Goal: Task Accomplishment & Management: Use online tool/utility

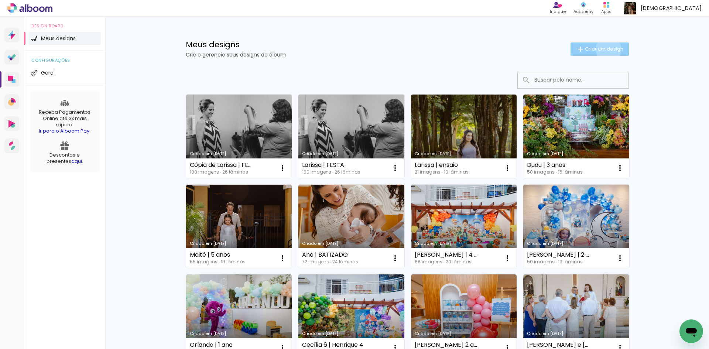
click at [604, 49] on span "Criar um design" at bounding box center [604, 49] width 38 height 5
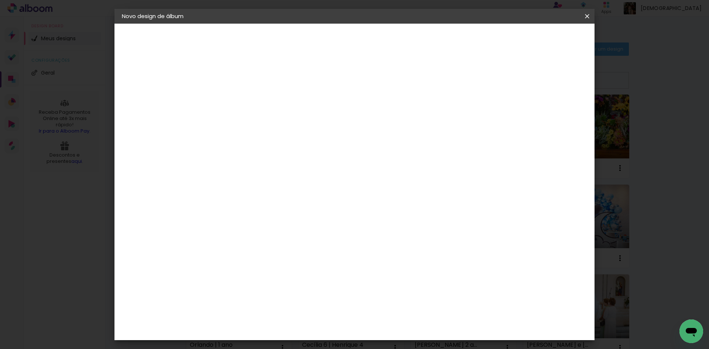
click at [243, 100] on input at bounding box center [243, 98] width 0 height 11
type input "[PERSON_NAME] | 15 anos | ENSAIO"
type paper-input "[PERSON_NAME] | 15 anos | ENSAIO"
click at [0, 0] on slot "Avançar" at bounding box center [0, 0] width 0 height 0
click at [274, 141] on input at bounding box center [261, 140] width 75 height 9
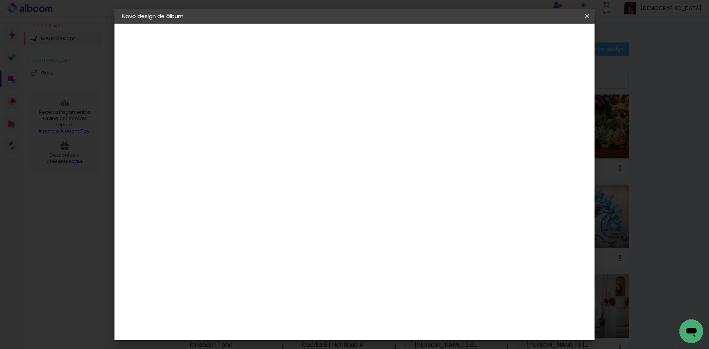
type input "FOTO"
type paper-input "FOTO"
click at [243, 254] on paper-item "Foto 15" at bounding box center [256, 256] width 69 height 19
click at [365, 43] on paper-button "Avançar" at bounding box center [347, 39] width 36 height 13
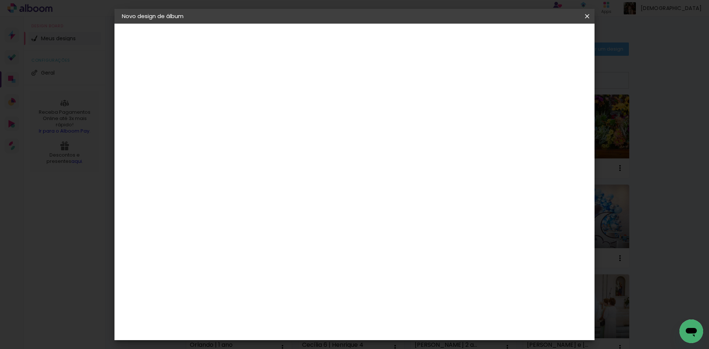
click at [363, 35] on paper-button "Avançar" at bounding box center [345, 39] width 36 height 13
click at [521, 41] on span "Iniciar design" at bounding box center [504, 39] width 34 height 5
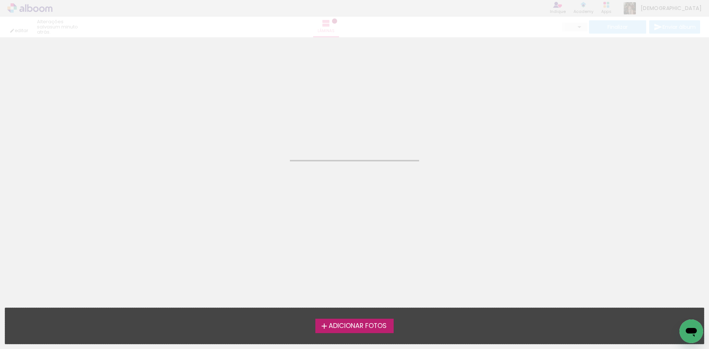
click at [366, 324] on span "Adicionar Fotos" at bounding box center [358, 326] width 58 height 7
click at [0, 0] on input "file" at bounding box center [0, 0] width 0 height 0
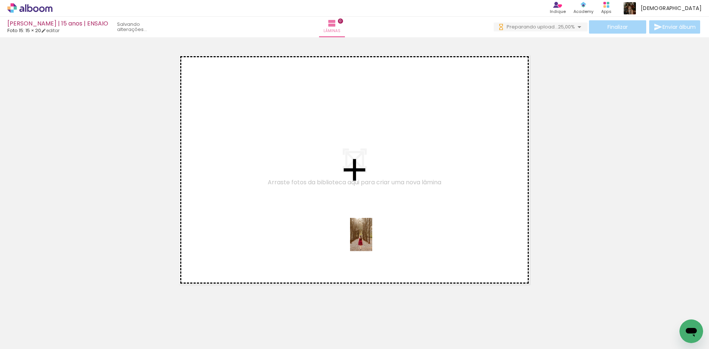
drag, startPoint x: 392, startPoint y: 331, endPoint x: 372, endPoint y: 240, distance: 92.9
click at [372, 240] on quentale-workspace at bounding box center [354, 174] width 709 height 349
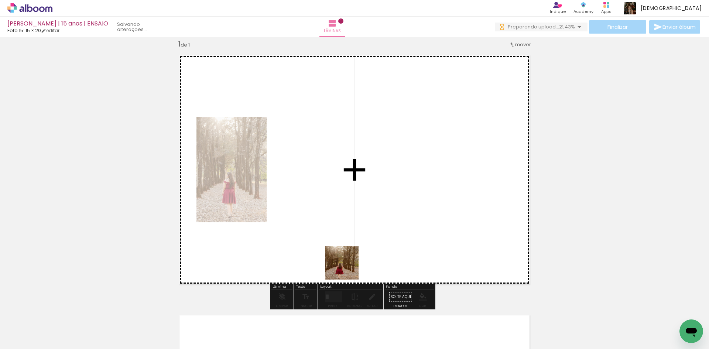
drag, startPoint x: 344, startPoint y: 333, endPoint x: 344, endPoint y: 256, distance: 77.2
click at [344, 256] on quentale-workspace at bounding box center [354, 174] width 709 height 349
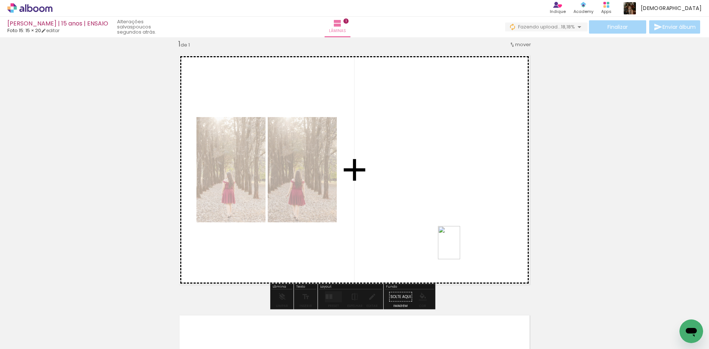
drag, startPoint x: 425, startPoint y: 332, endPoint x: 460, endPoint y: 248, distance: 91.3
click at [460, 248] on quentale-workspace at bounding box center [354, 174] width 709 height 349
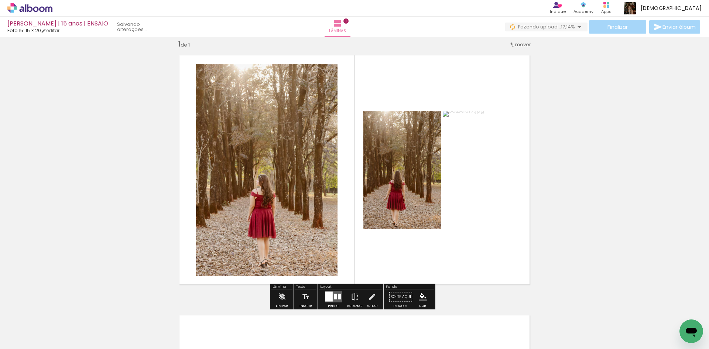
click at [330, 294] on div at bounding box center [328, 297] width 7 height 10
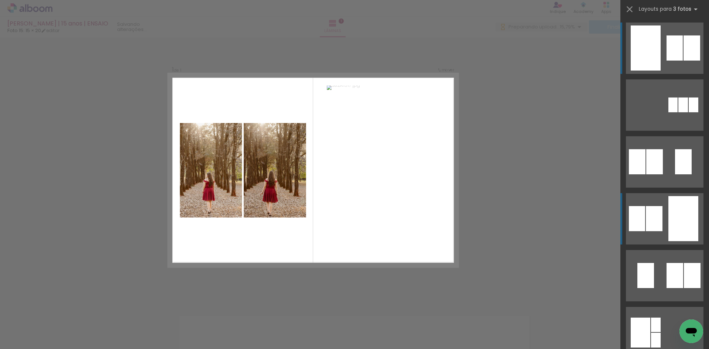
click at [679, 223] on div at bounding box center [683, 218] width 30 height 45
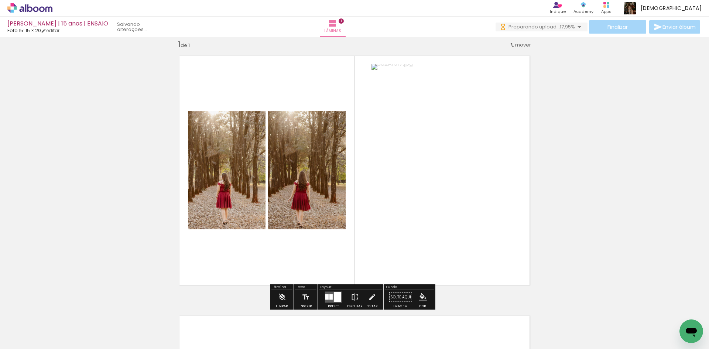
click at [467, 215] on quentale-photo at bounding box center [441, 170] width 141 height 212
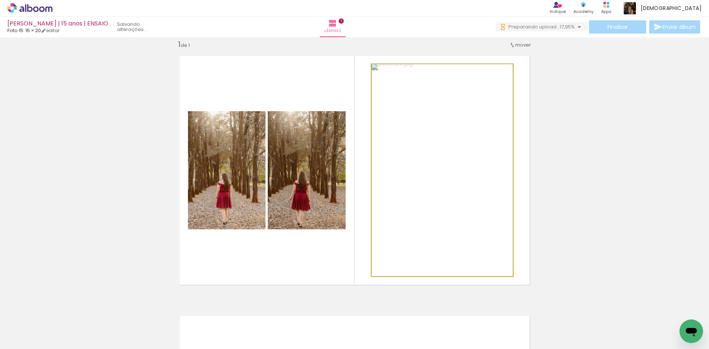
click at [467, 215] on quentale-photo at bounding box center [441, 170] width 141 height 212
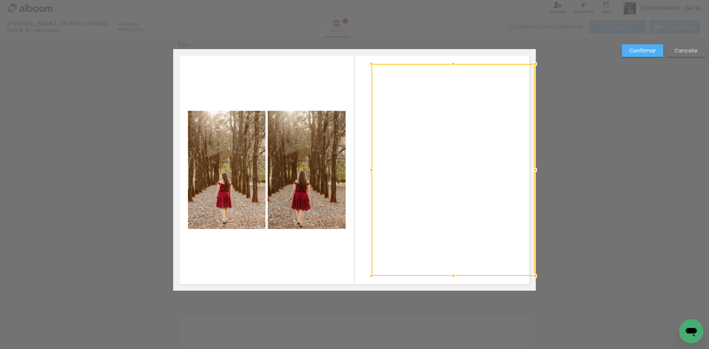
drag, startPoint x: 511, startPoint y: 170, endPoint x: 581, endPoint y: 181, distance: 70.7
click at [581, 181] on div "Inserir lâmina 1 de 1 Confirmar Cancelar" at bounding box center [354, 297] width 709 height 538
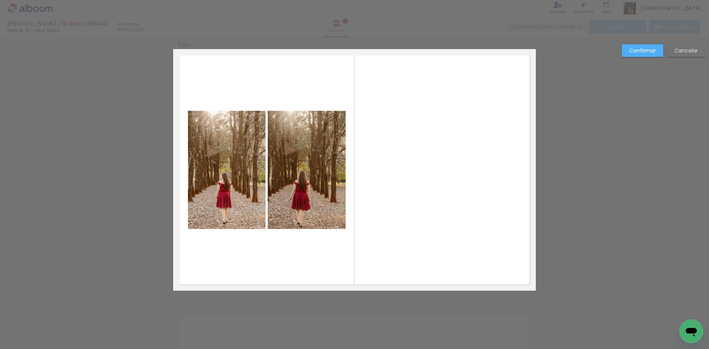
click at [496, 235] on quentale-photo at bounding box center [453, 170] width 164 height 212
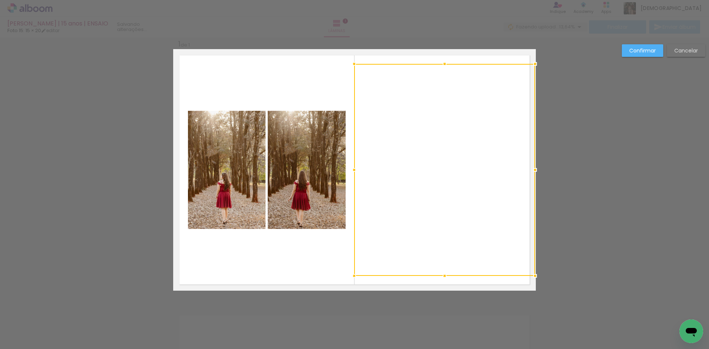
drag, startPoint x: 371, startPoint y: 169, endPoint x: 306, endPoint y: 179, distance: 66.1
click at [306, 179] on album-spread "1 de 1" at bounding box center [354, 169] width 363 height 241
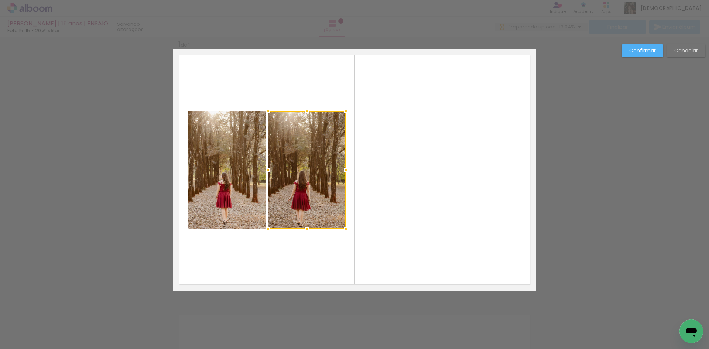
click at [471, 219] on quentale-photo at bounding box center [444, 170] width 181 height 212
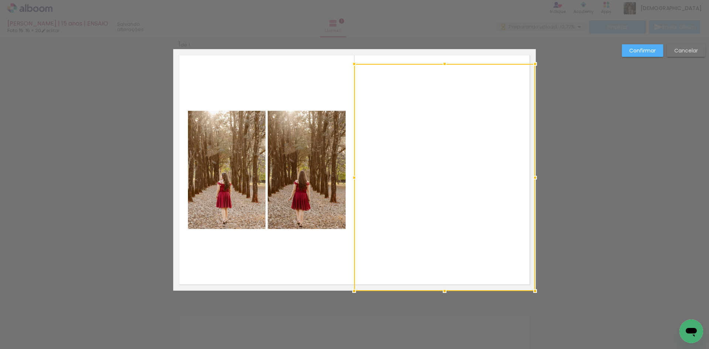
drag, startPoint x: 445, startPoint y: 275, endPoint x: 445, endPoint y: 329, distance: 53.2
click at [445, 329] on div "Inserir lâmina 1 de 1 Confirmar Cancelar" at bounding box center [354, 297] width 709 height 538
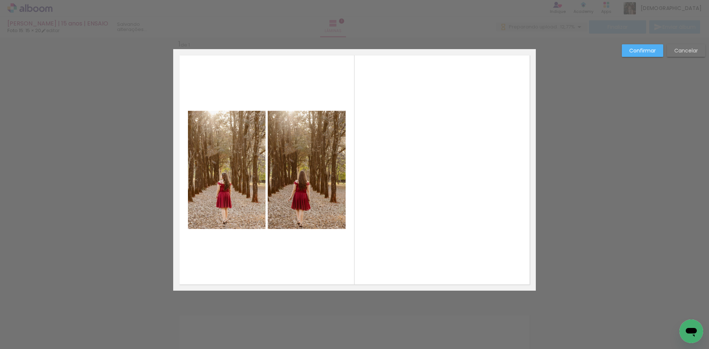
click at [450, 225] on quentale-photo at bounding box center [444, 177] width 181 height 227
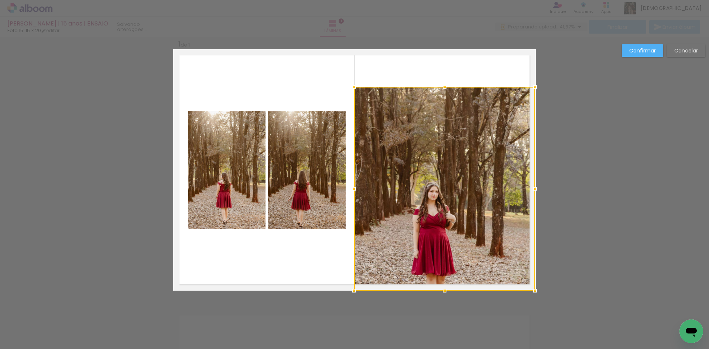
click at [448, 0] on div "Laura | 15 anos | ENSAIO Foto 15: 15 × 20 editar Lâminas 1 Finalizar Enviar álb…" at bounding box center [354, 0] width 709 height 0
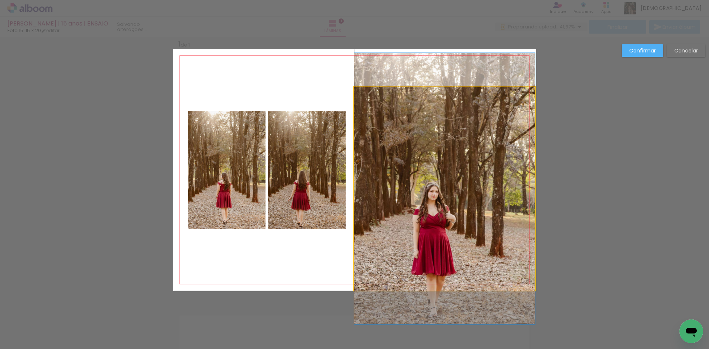
click at [448, 116] on quentale-photo at bounding box center [444, 189] width 181 height 204
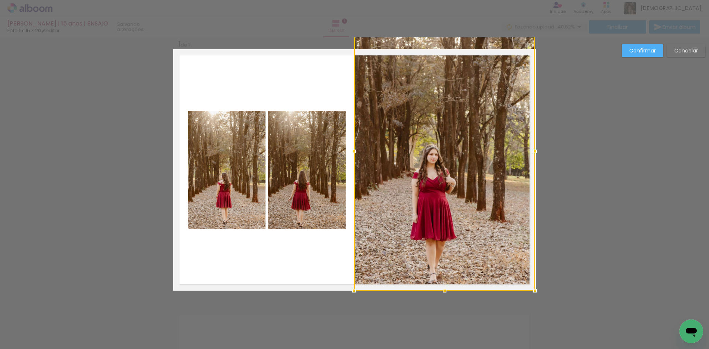
drag, startPoint x: 444, startPoint y: 87, endPoint x: 452, endPoint y: 20, distance: 68.0
click at [452, 0] on div "Laura | 15 anos | ENSAIO Foto 15: 15 × 20 editar Lâminas 1 Finalizar Enviar álb…" at bounding box center [354, 0] width 709 height 0
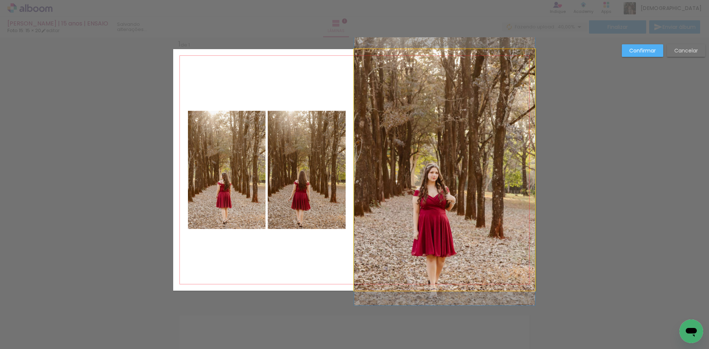
click at [427, 145] on quentale-photo at bounding box center [444, 169] width 181 height 241
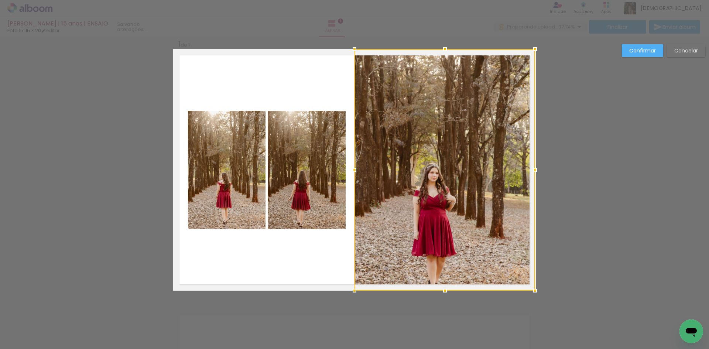
click at [351, 169] on div at bounding box center [354, 169] width 15 height 15
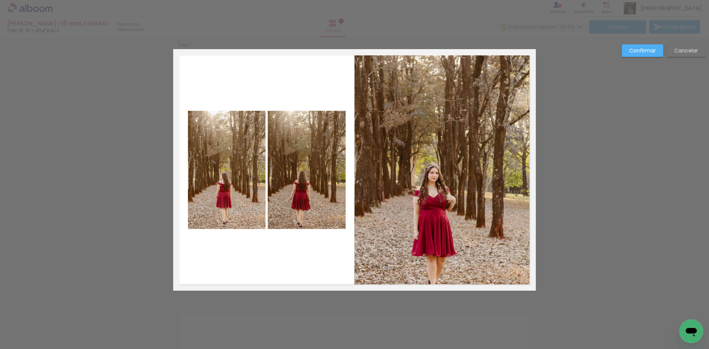
click at [646, 45] on paper-button "Confirmar" at bounding box center [642, 50] width 41 height 13
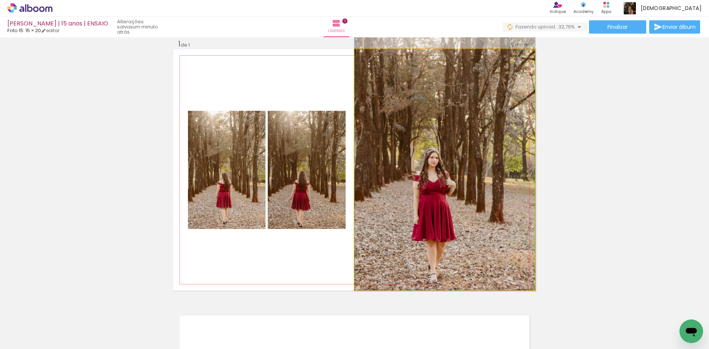
drag, startPoint x: 485, startPoint y: 198, endPoint x: 484, endPoint y: 181, distance: 17.4
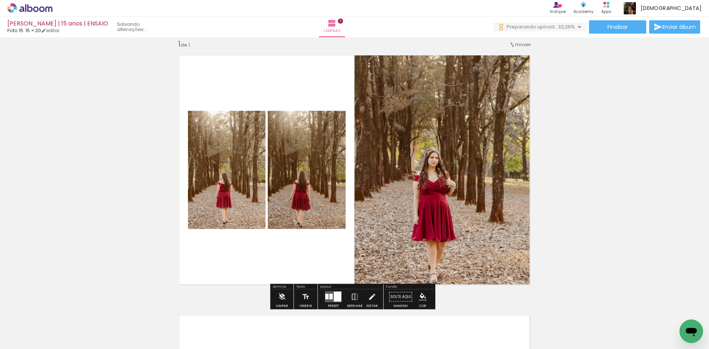
click at [615, 255] on div "Inserir lâmina 1 de 1" at bounding box center [354, 290] width 709 height 520
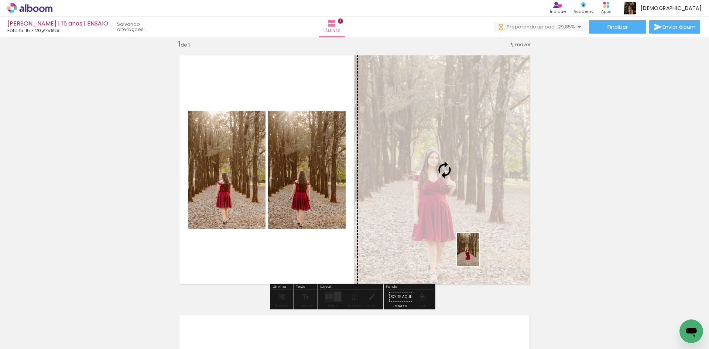
drag, startPoint x: 473, startPoint y: 330, endPoint x: 479, endPoint y: 255, distance: 75.2
click at [479, 255] on quentale-workspace at bounding box center [354, 174] width 709 height 349
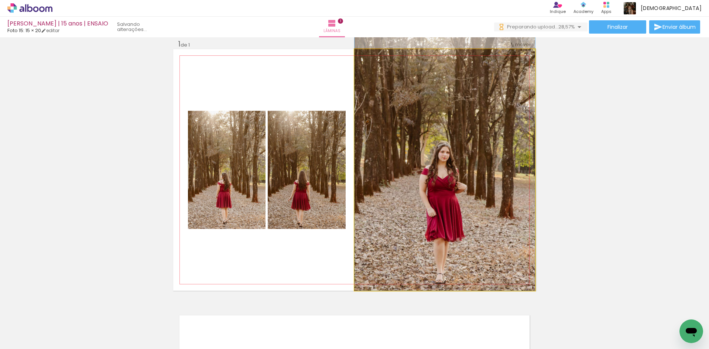
drag, startPoint x: 478, startPoint y: 237, endPoint x: 478, endPoint y: 222, distance: 14.8
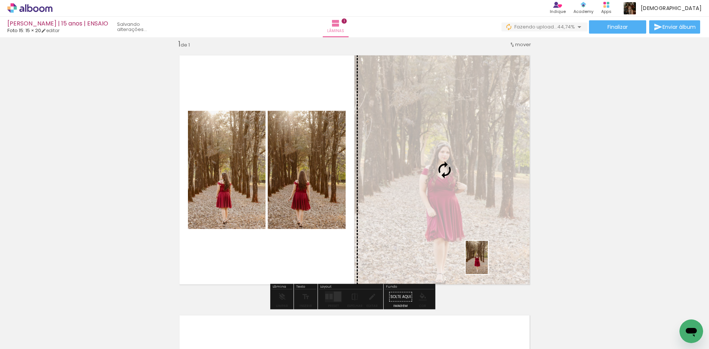
drag, startPoint x: 505, startPoint y: 330, endPoint x: 488, endPoint y: 263, distance: 69.9
click at [488, 263] on quentale-workspace at bounding box center [354, 174] width 709 height 349
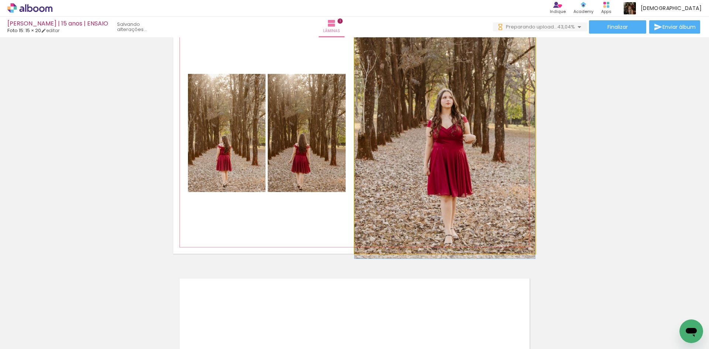
drag, startPoint x: 479, startPoint y: 212, endPoint x: 479, endPoint y: 202, distance: 10.0
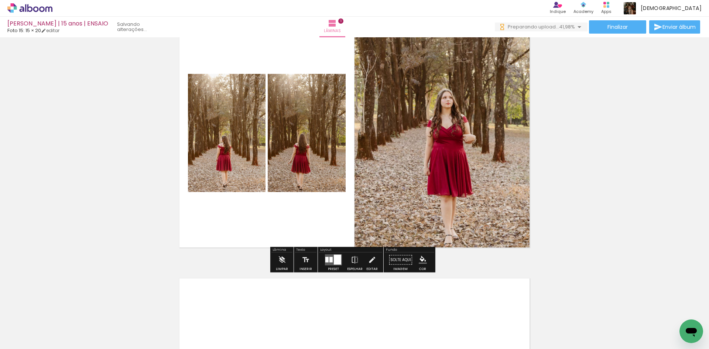
click at [585, 208] on div "Inserir lâmina 1 de 1" at bounding box center [354, 253] width 709 height 520
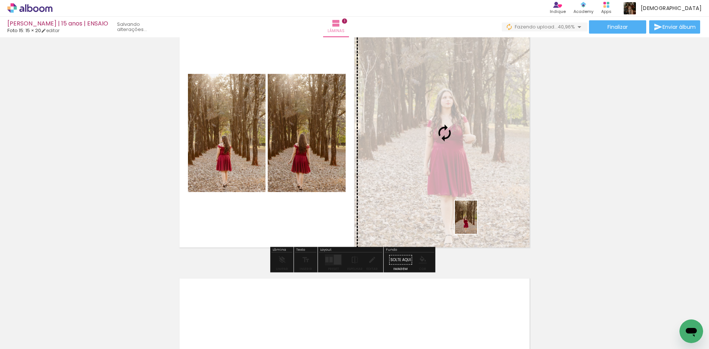
drag, startPoint x: 472, startPoint y: 329, endPoint x: 477, endPoint y: 223, distance: 106.5
click at [477, 223] on quentale-workspace at bounding box center [354, 174] width 709 height 349
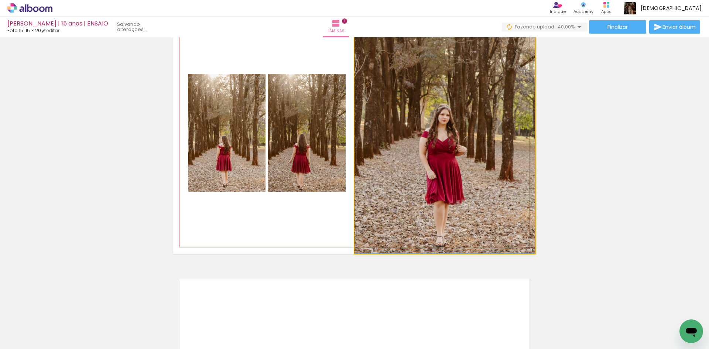
drag, startPoint x: 477, startPoint y: 202, endPoint x: 477, endPoint y: 187, distance: 15.5
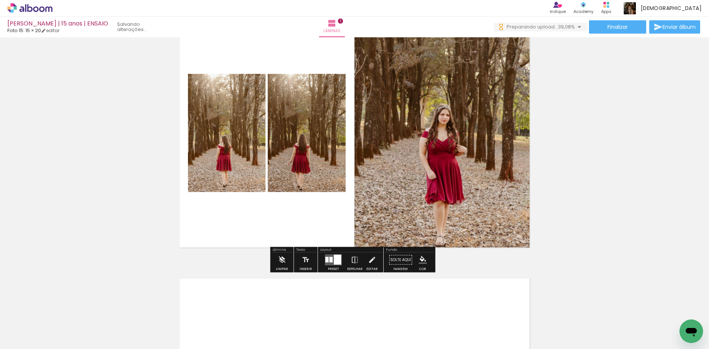
click at [581, 215] on div "Inserir lâmina 1 de 1" at bounding box center [354, 253] width 709 height 520
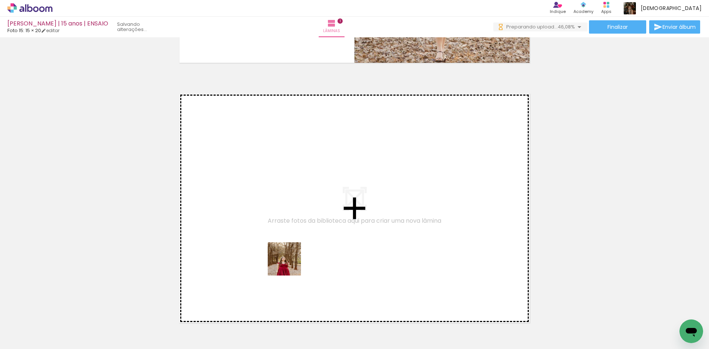
drag, startPoint x: 280, startPoint y: 333, endPoint x: 290, endPoint y: 264, distance: 69.5
click at [290, 264] on quentale-workspace at bounding box center [354, 174] width 709 height 349
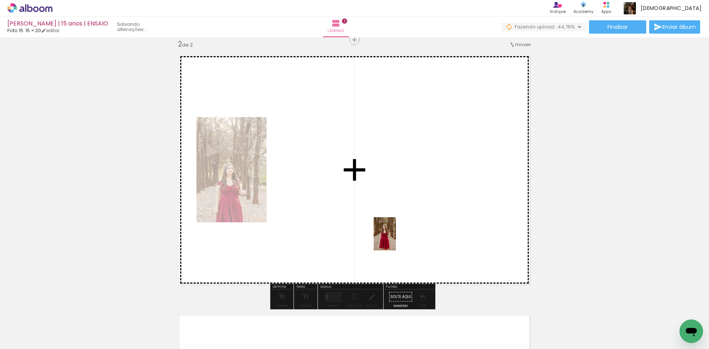
drag, startPoint x: 358, startPoint y: 324, endPoint x: 396, endPoint y: 239, distance: 92.6
click at [396, 239] on quentale-workspace at bounding box center [354, 174] width 709 height 349
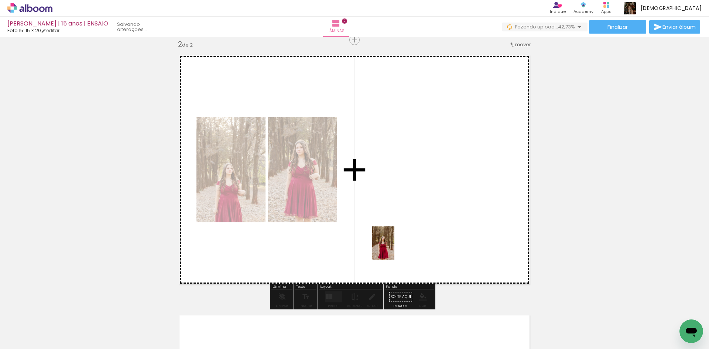
drag, startPoint x: 322, startPoint y: 320, endPoint x: 394, endPoint y: 248, distance: 101.8
click at [394, 248] on quentale-workspace at bounding box center [354, 174] width 709 height 349
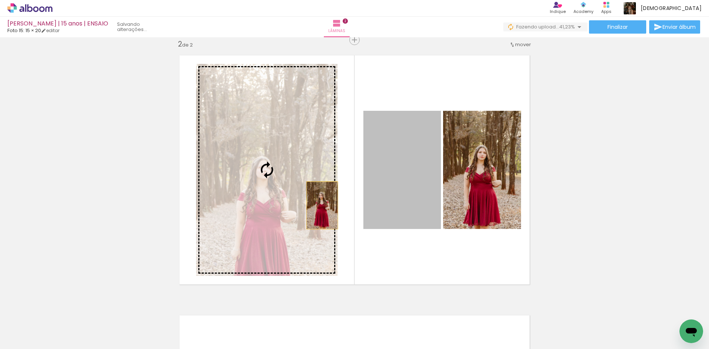
drag, startPoint x: 398, startPoint y: 198, endPoint x: 319, endPoint y: 205, distance: 79.3
click at [0, 0] on slot at bounding box center [0, 0] width 0 height 0
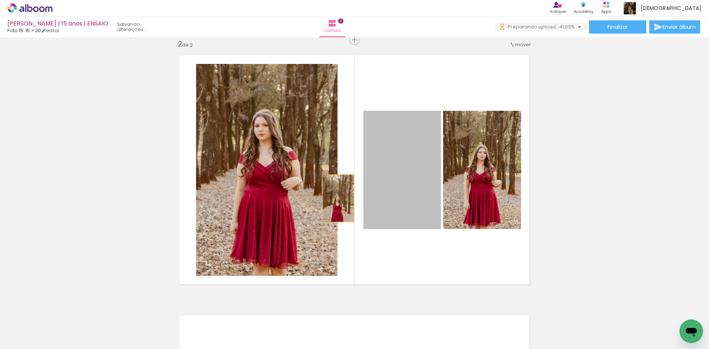
drag, startPoint x: 395, startPoint y: 198, endPoint x: 304, endPoint y: 195, distance: 90.9
click at [0, 0] on slot at bounding box center [0, 0] width 0 height 0
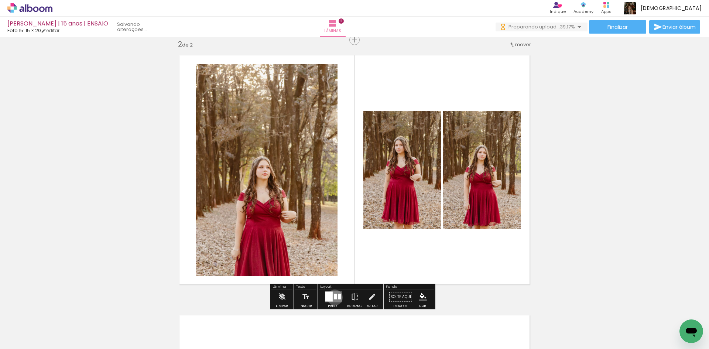
click at [334, 297] on div at bounding box center [335, 297] width 3 height 6
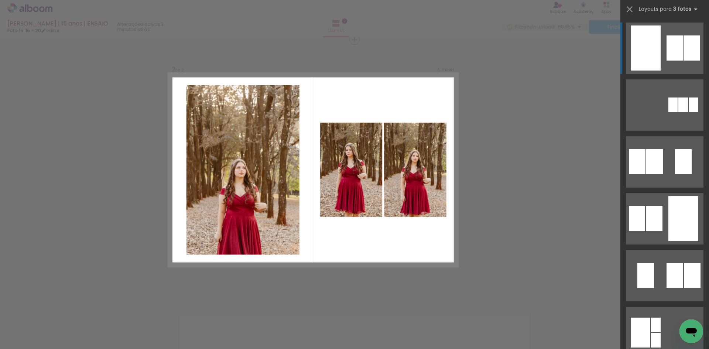
click at [647, 54] on div at bounding box center [646, 47] width 30 height 45
click at [520, 178] on div "Confirmar Cancelar" at bounding box center [354, 167] width 709 height 798
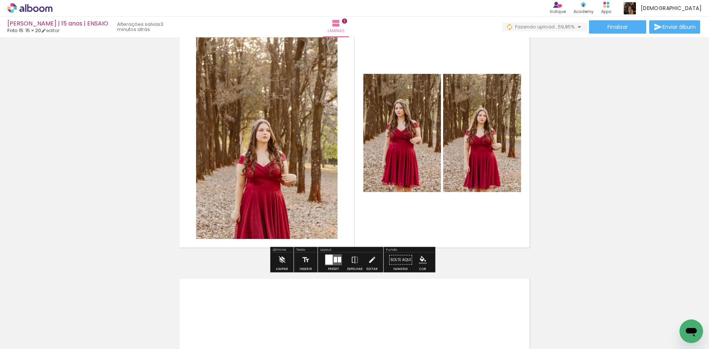
click at [275, 157] on quentale-photo at bounding box center [266, 133] width 141 height 212
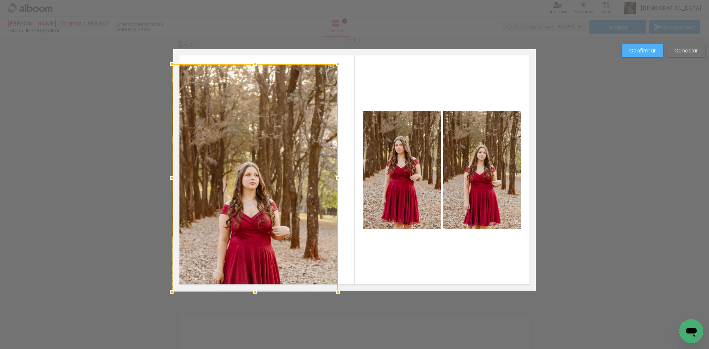
drag, startPoint x: 195, startPoint y: 275, endPoint x: 165, endPoint y: 299, distance: 39.1
click at [165, 299] on div "Inserir lâmina 1 de 2 Inserir lâmina 2 de 2 Confirmar Cancelar" at bounding box center [354, 167] width 709 height 798
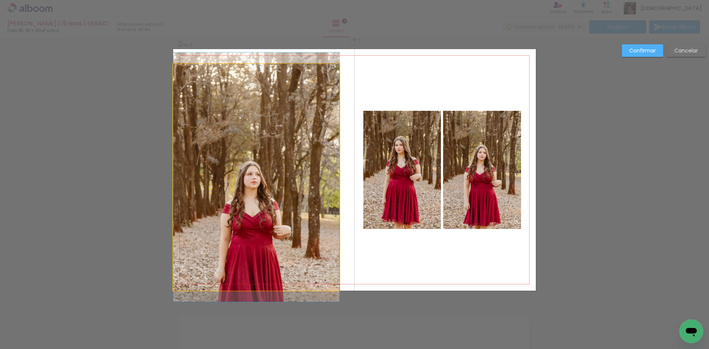
click at [186, 186] on quentale-photo at bounding box center [256, 177] width 166 height 227
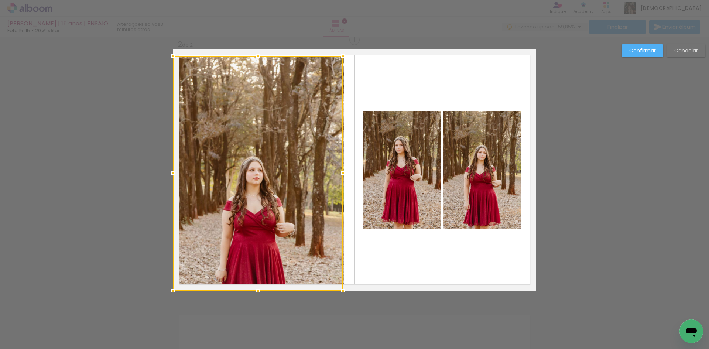
drag, startPoint x: 254, startPoint y: 66, endPoint x: 257, endPoint y: 13, distance: 53.3
click at [257, 0] on div "Laura | 15 anos | ENSAIO Foto 15: 15 × 20 editar 3 minutos atrás. Lâminas 2 Fin…" at bounding box center [354, 0] width 709 height 0
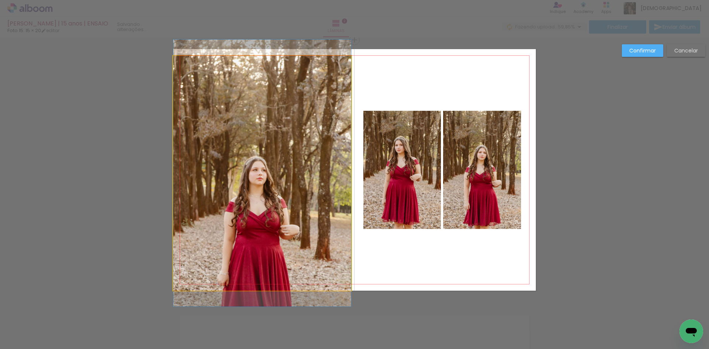
click at [264, 108] on quentale-photo at bounding box center [262, 173] width 178 height 235
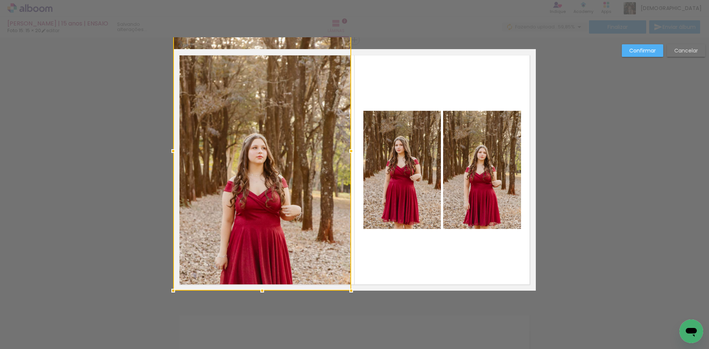
drag, startPoint x: 261, startPoint y: 57, endPoint x: 262, endPoint y: 39, distance: 18.1
click at [262, 39] on div at bounding box center [262, 150] width 178 height 279
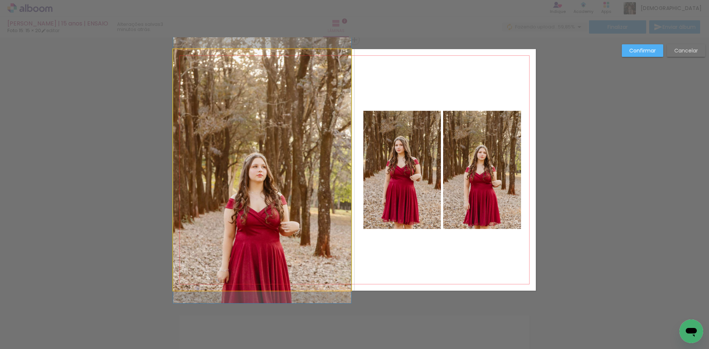
click at [298, 164] on quentale-photo at bounding box center [262, 169] width 178 height 241
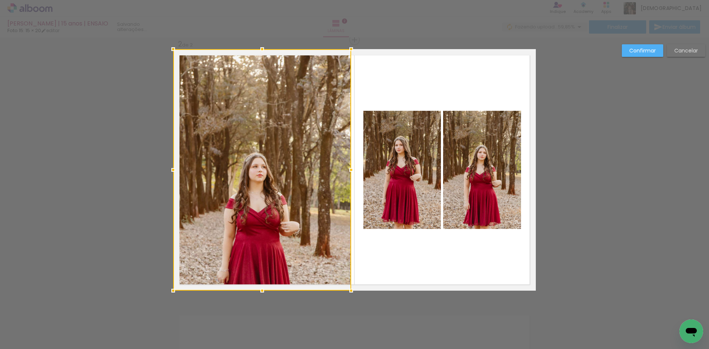
click at [347, 172] on div at bounding box center [351, 169] width 15 height 15
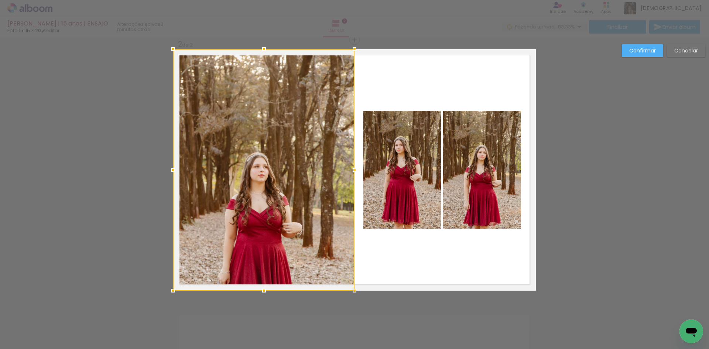
click at [351, 169] on div at bounding box center [354, 169] width 15 height 15
click at [0, 0] on slot "Confirmar" at bounding box center [0, 0] width 0 height 0
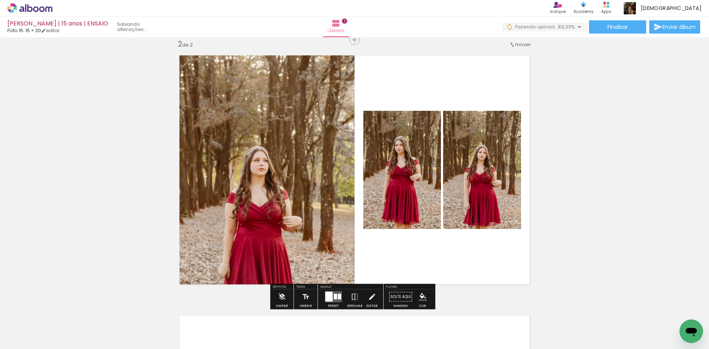
click at [627, 231] on div "Inserir lâmina 1 de 2 Inserir lâmina 2 de 2" at bounding box center [354, 160] width 709 height 780
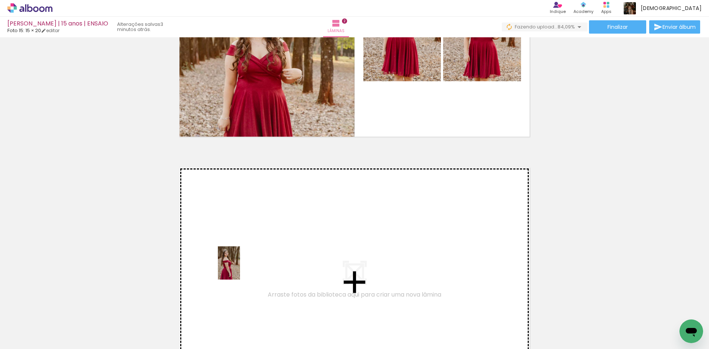
drag, startPoint x: 113, startPoint y: 328, endPoint x: 240, endPoint y: 268, distance: 139.7
click at [240, 268] on quentale-workspace at bounding box center [354, 174] width 709 height 349
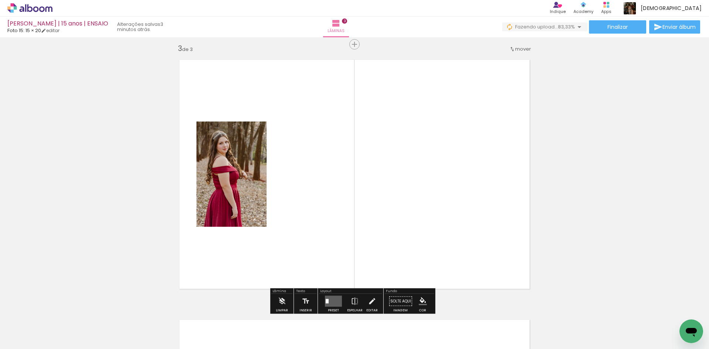
scroll to position [529, 0]
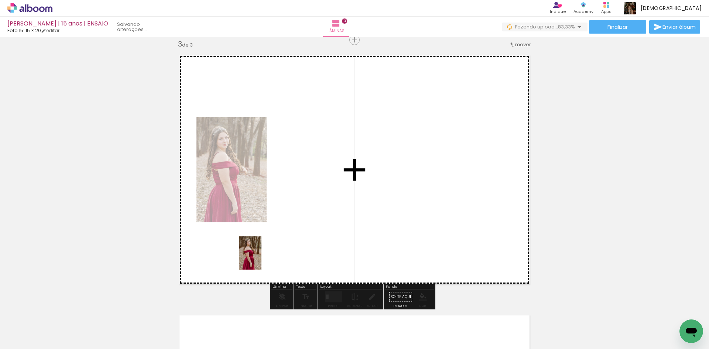
drag, startPoint x: 77, startPoint y: 328, endPoint x: 262, endPoint y: 258, distance: 197.2
click at [262, 258] on quentale-workspace at bounding box center [354, 174] width 709 height 349
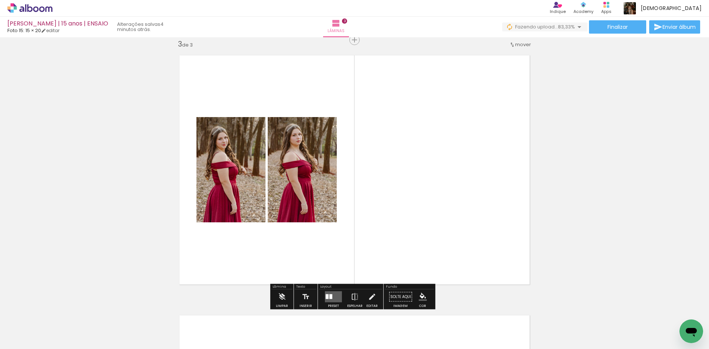
click at [330, 298] on div at bounding box center [330, 296] width 3 height 5
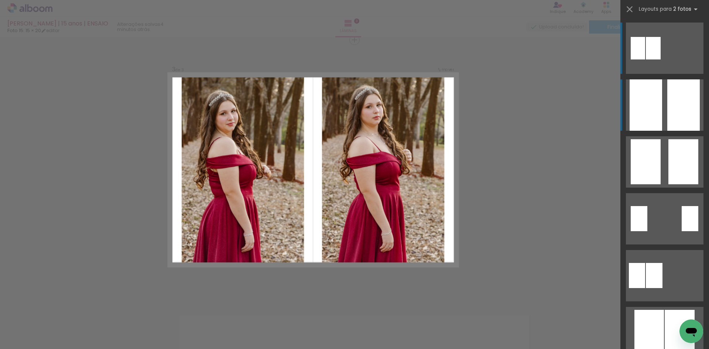
click at [682, 114] on div at bounding box center [683, 104] width 32 height 51
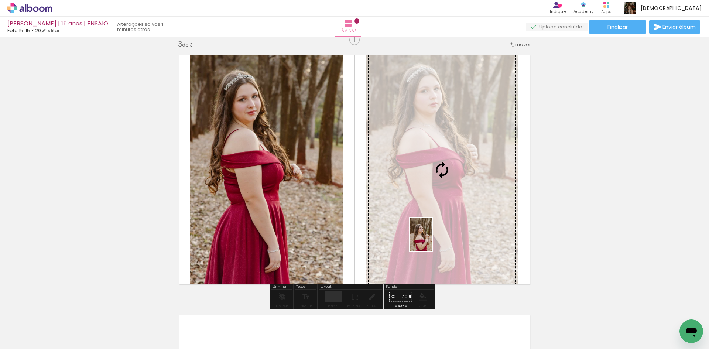
drag, startPoint x: 243, startPoint y: 328, endPoint x: 432, endPoint y: 240, distance: 209.0
click at [432, 240] on quentale-workspace at bounding box center [354, 174] width 709 height 349
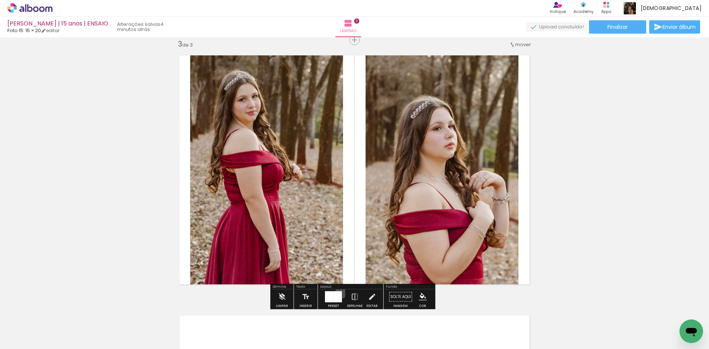
click at [339, 293] on div at bounding box center [337, 296] width 8 height 11
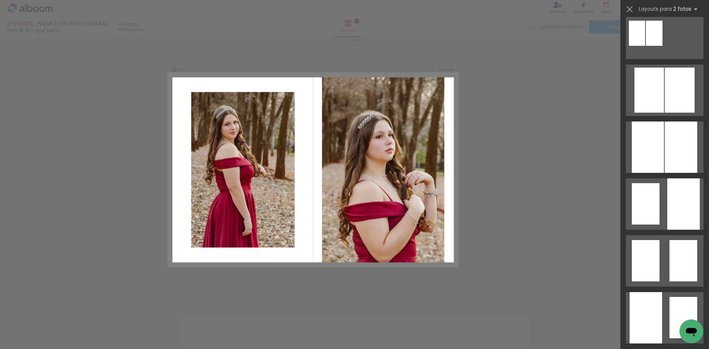
scroll to position [389, 0]
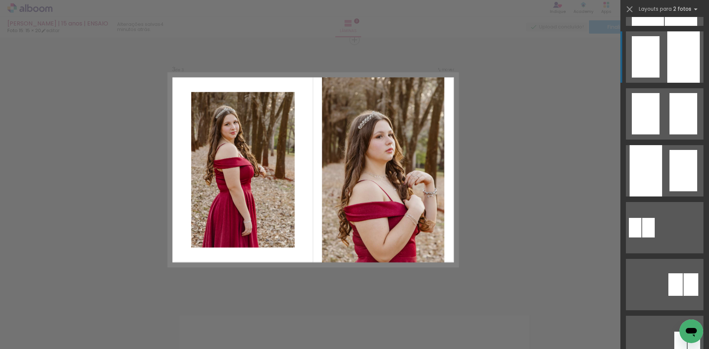
click at [687, 57] on div at bounding box center [683, 56] width 32 height 51
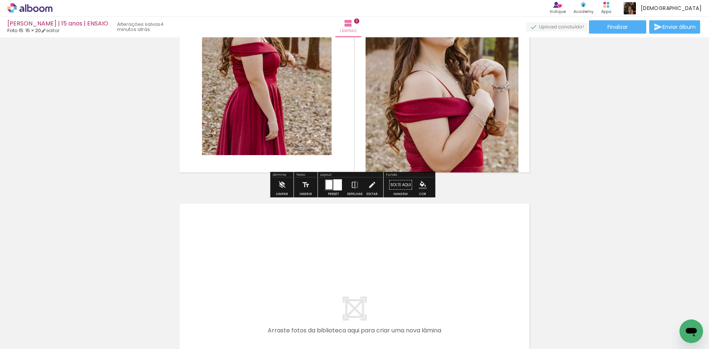
scroll to position [677, 0]
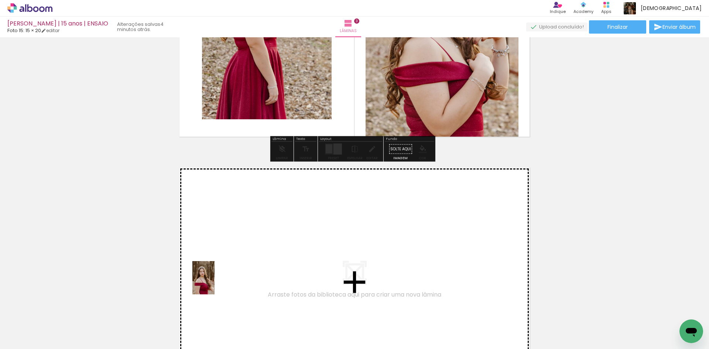
drag, startPoint x: 162, startPoint y: 323, endPoint x: 215, endPoint y: 283, distance: 66.1
click at [215, 283] on quentale-workspace at bounding box center [354, 174] width 709 height 349
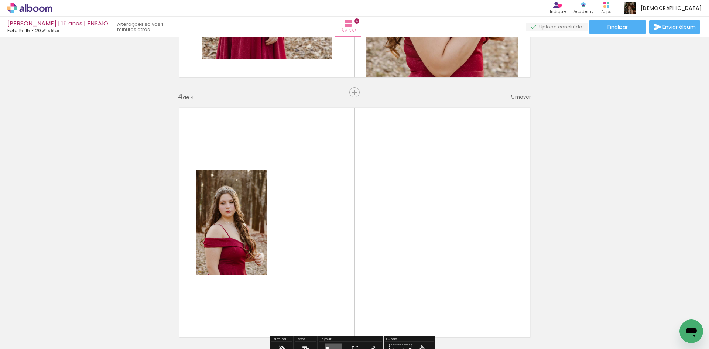
scroll to position [789, 0]
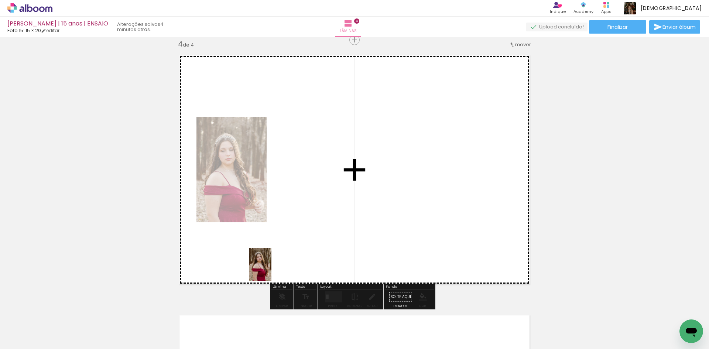
drag, startPoint x: 204, startPoint y: 329, endPoint x: 271, endPoint y: 270, distance: 89.5
click at [271, 270] on quentale-workspace at bounding box center [354, 174] width 709 height 349
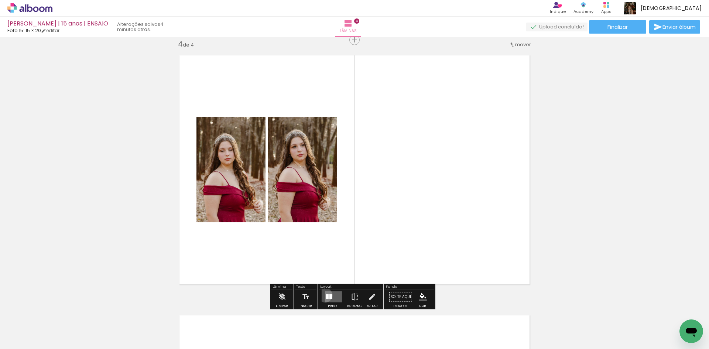
click at [325, 295] on quentale-layouter at bounding box center [333, 296] width 17 height 11
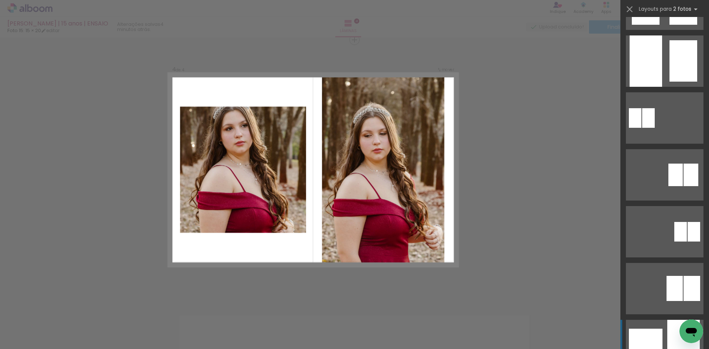
scroll to position [480, 0]
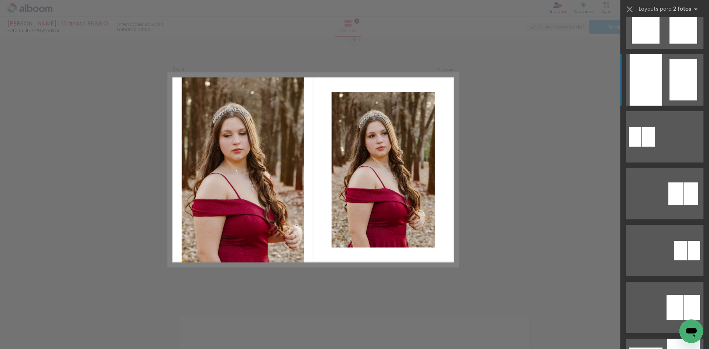
click at [678, 89] on div at bounding box center [683, 79] width 28 height 41
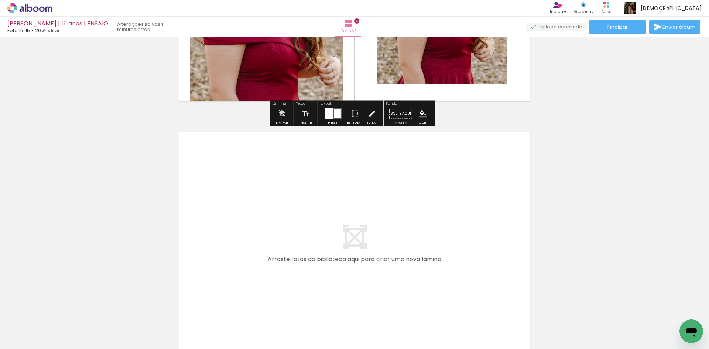
scroll to position [974, 0]
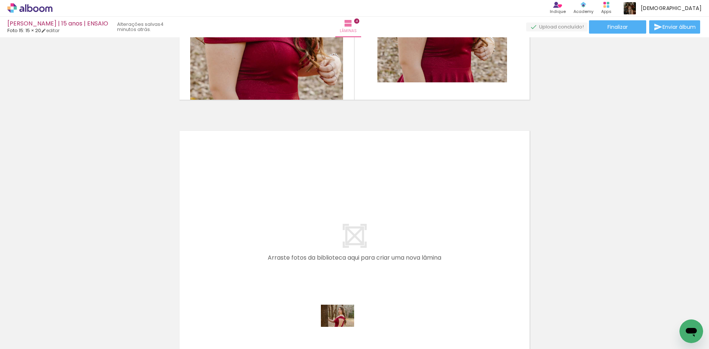
drag, startPoint x: 330, startPoint y: 331, endPoint x: 343, endPoint y: 330, distance: 12.2
click at [340, 330] on div at bounding box center [322, 324] width 37 height 24
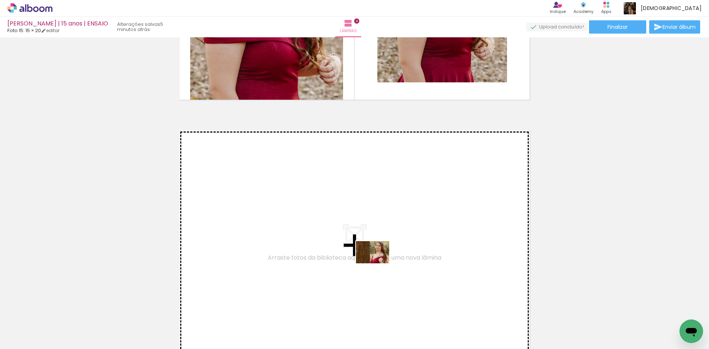
drag, startPoint x: 371, startPoint y: 325, endPoint x: 378, endPoint y: 263, distance: 62.4
click at [378, 263] on quentale-workspace at bounding box center [354, 174] width 709 height 349
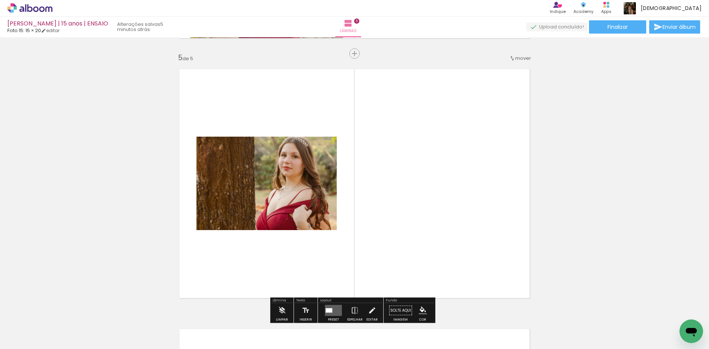
scroll to position [1049, 0]
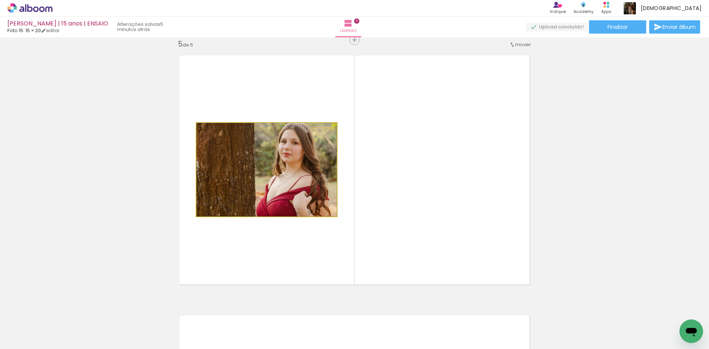
click at [313, 206] on quentale-photo at bounding box center [266, 169] width 140 height 93
click at [332, 333] on div at bounding box center [322, 324] width 37 height 24
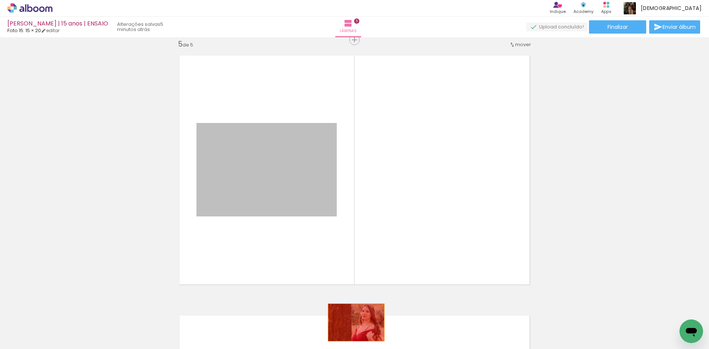
drag, startPoint x: 308, startPoint y: 199, endPoint x: 353, endPoint y: 323, distance: 132.1
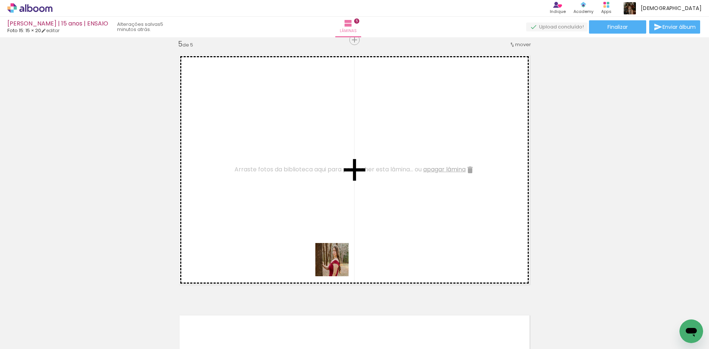
drag, startPoint x: 331, startPoint y: 323, endPoint x: 338, endPoint y: 254, distance: 69.4
click at [338, 254] on quentale-workspace at bounding box center [354, 174] width 709 height 349
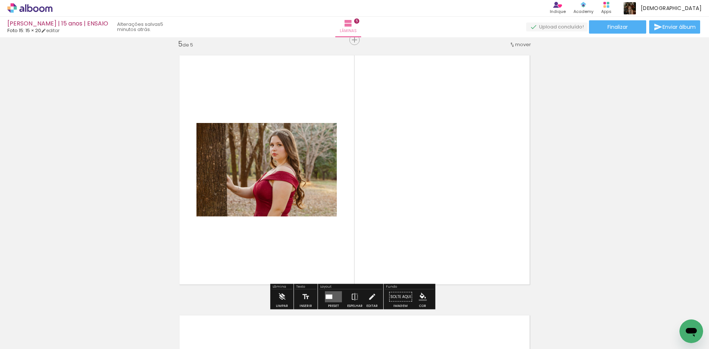
click at [329, 295] on div at bounding box center [329, 297] width 7 height 4
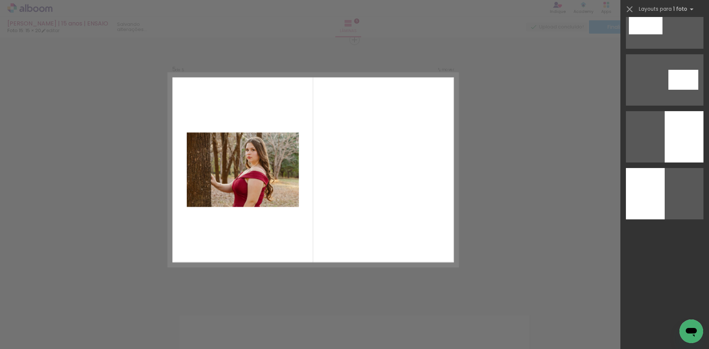
scroll to position [0, 0]
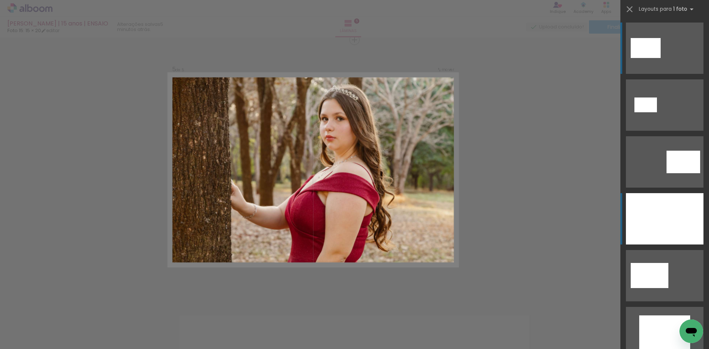
click at [653, 222] on div at bounding box center [665, 218] width 78 height 51
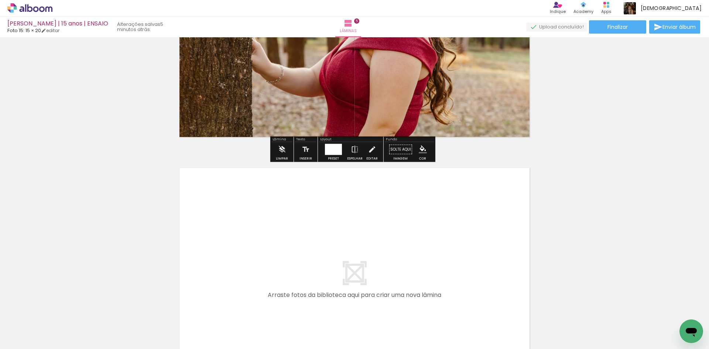
scroll to position [1197, 0]
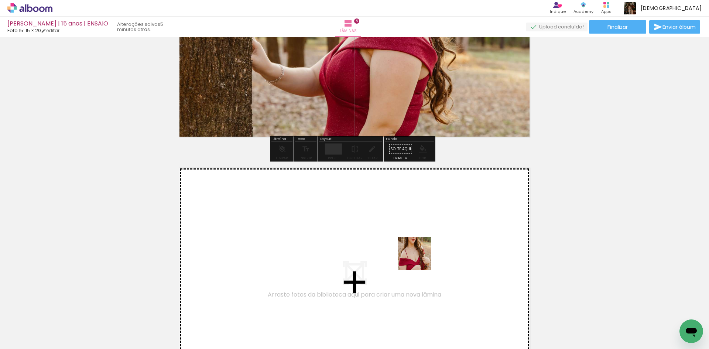
drag, startPoint x: 420, startPoint y: 324, endPoint x: 420, endPoint y: 259, distance: 65.0
click at [420, 259] on quentale-workspace at bounding box center [354, 174] width 709 height 349
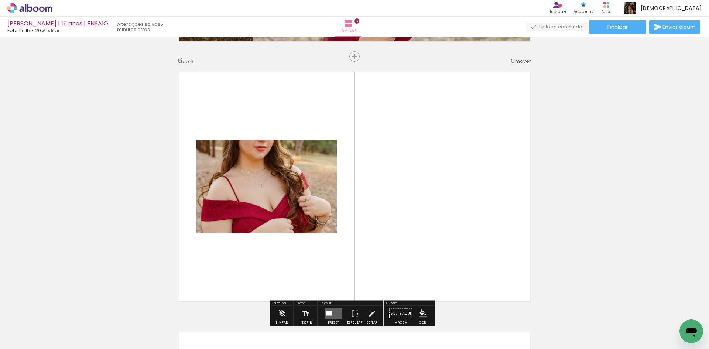
scroll to position [1309, 0]
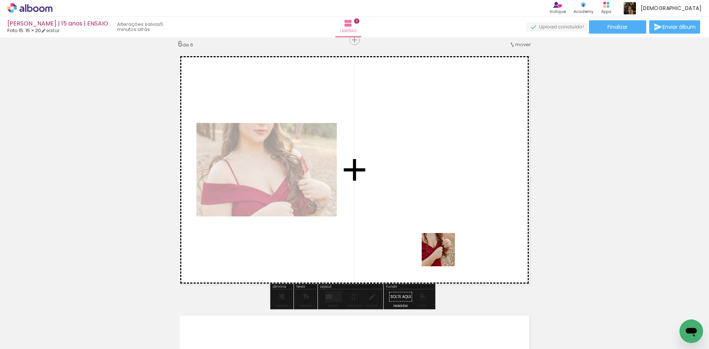
drag, startPoint x: 449, startPoint y: 320, endPoint x: 443, endPoint y: 251, distance: 69.0
click at [443, 251] on quentale-workspace at bounding box center [354, 174] width 709 height 349
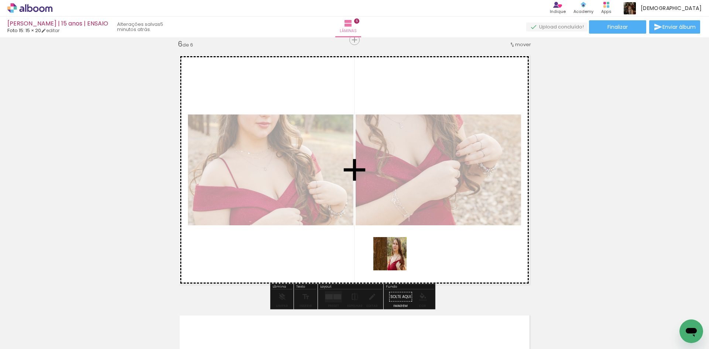
drag, startPoint x: 381, startPoint y: 325, endPoint x: 398, endPoint y: 243, distance: 83.9
click at [398, 243] on quentale-workspace at bounding box center [354, 174] width 709 height 349
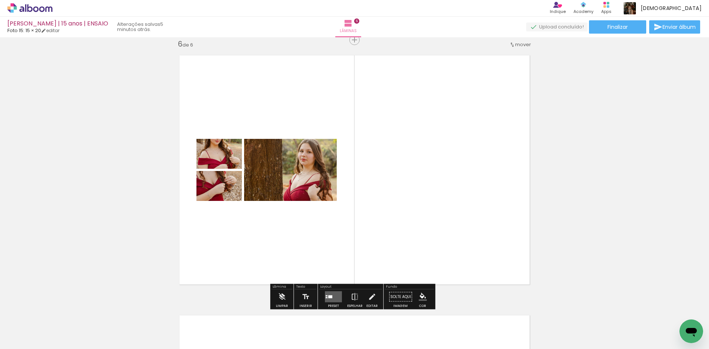
click at [328, 296] on div at bounding box center [330, 296] width 4 height 3
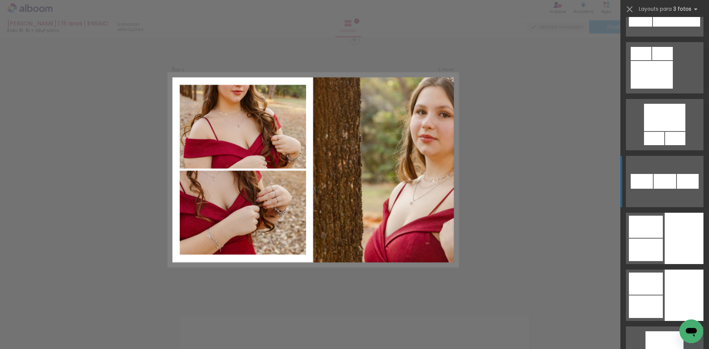
scroll to position [2142, 0]
click at [686, 256] on div at bounding box center [684, 237] width 39 height 51
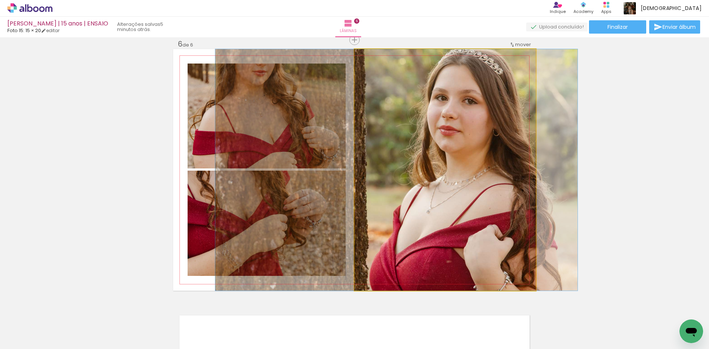
drag, startPoint x: 505, startPoint y: 230, endPoint x: 457, endPoint y: 237, distance: 49.2
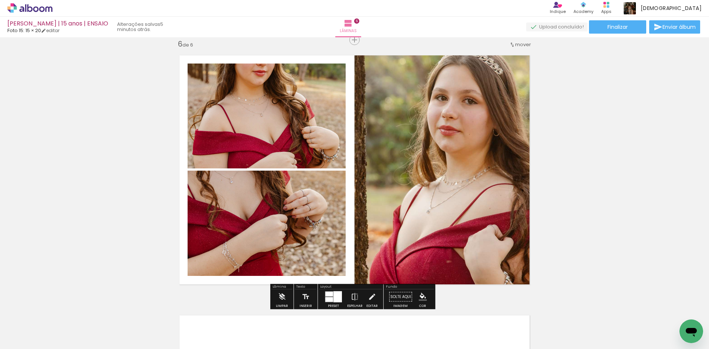
click at [325, 298] on div at bounding box center [329, 299] width 8 height 5
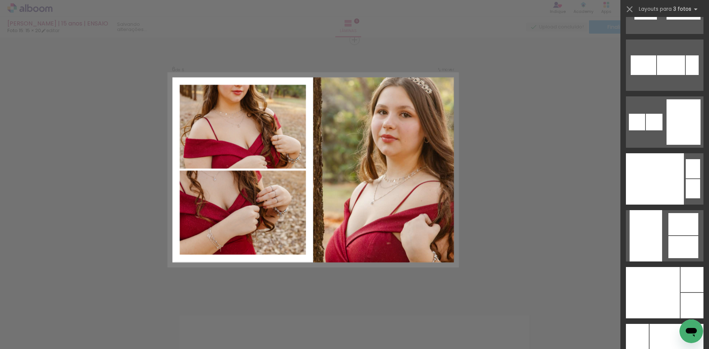
scroll to position [5248, 0]
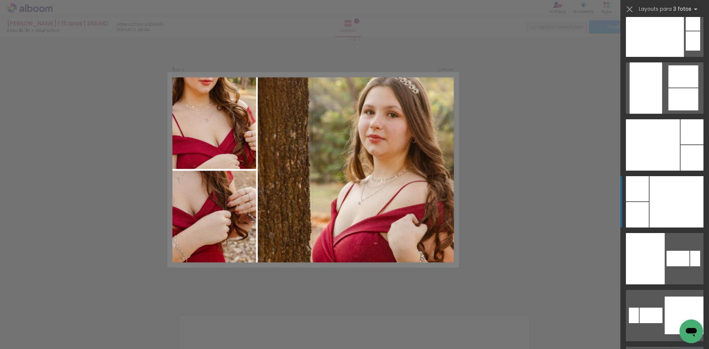
click at [671, 209] on div at bounding box center [676, 201] width 54 height 51
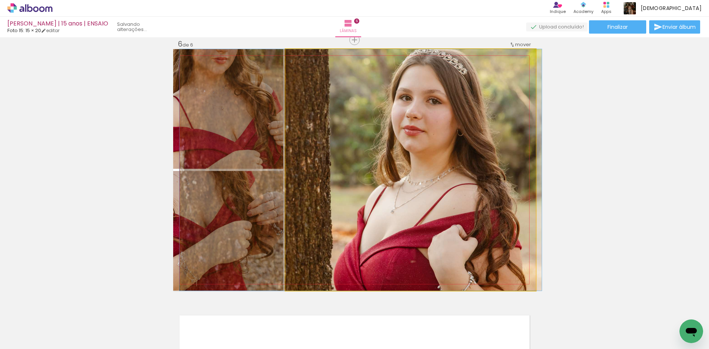
drag, startPoint x: 510, startPoint y: 203, endPoint x: 490, endPoint y: 209, distance: 20.3
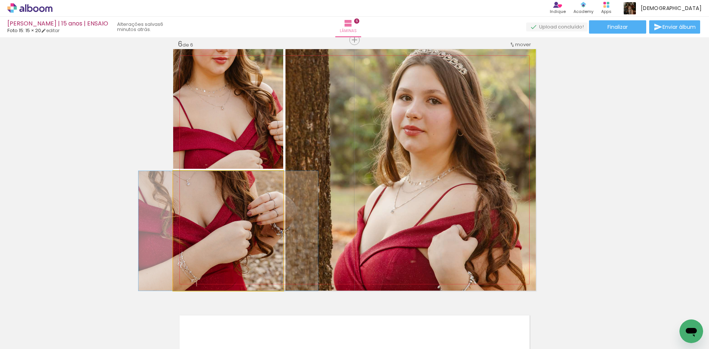
click at [244, 227] on quentale-photo at bounding box center [228, 231] width 110 height 120
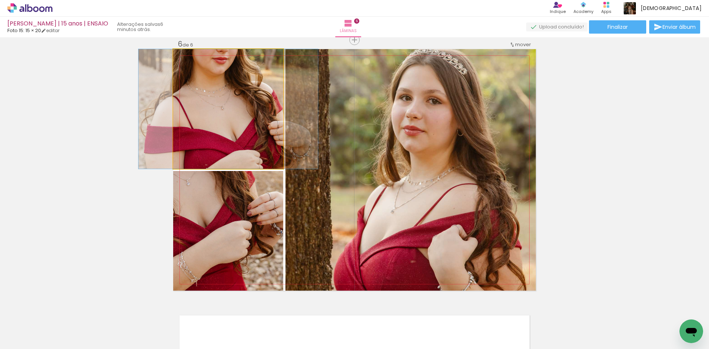
click at [234, 156] on quentale-photo at bounding box center [228, 109] width 110 height 120
click at [251, 155] on quentale-photo at bounding box center [228, 109] width 110 height 120
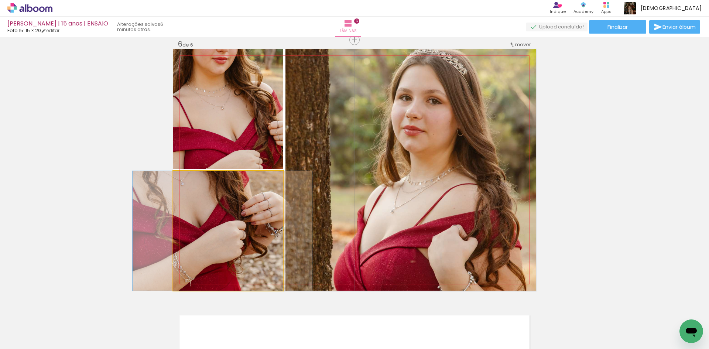
drag, startPoint x: 251, startPoint y: 243, endPoint x: 245, endPoint y: 245, distance: 6.3
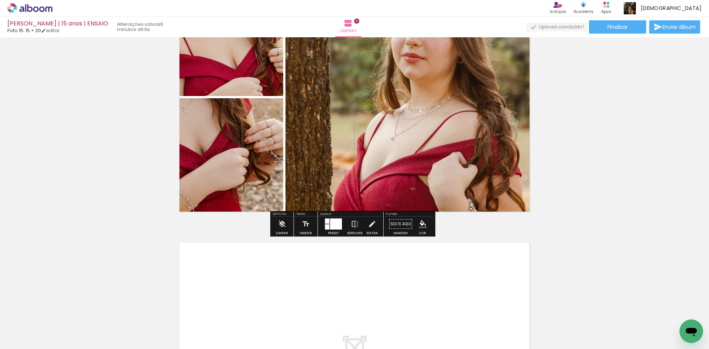
scroll to position [1420, 0]
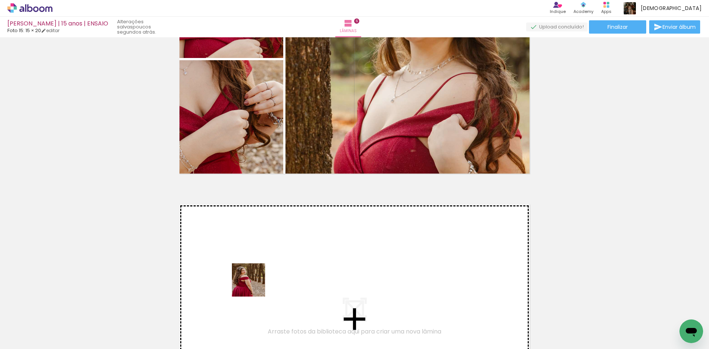
drag, startPoint x: 211, startPoint y: 336, endPoint x: 254, endPoint y: 285, distance: 67.0
click at [254, 285] on quentale-workspace at bounding box center [354, 174] width 709 height 349
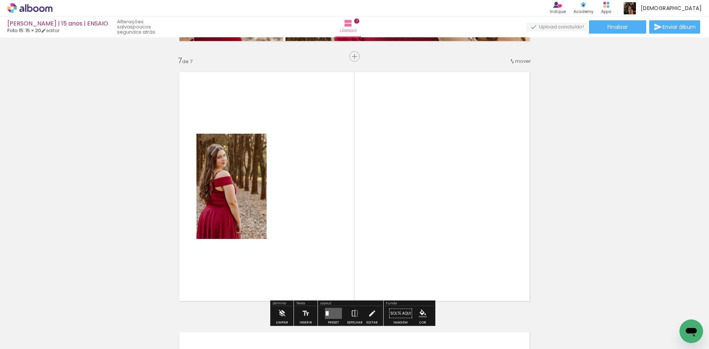
scroll to position [1569, 0]
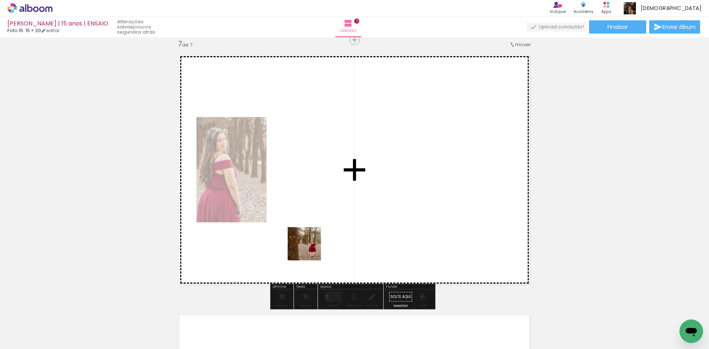
drag, startPoint x: 291, startPoint y: 329, endPoint x: 310, endPoint y: 249, distance: 82.0
click at [310, 249] on quentale-workspace at bounding box center [354, 174] width 709 height 349
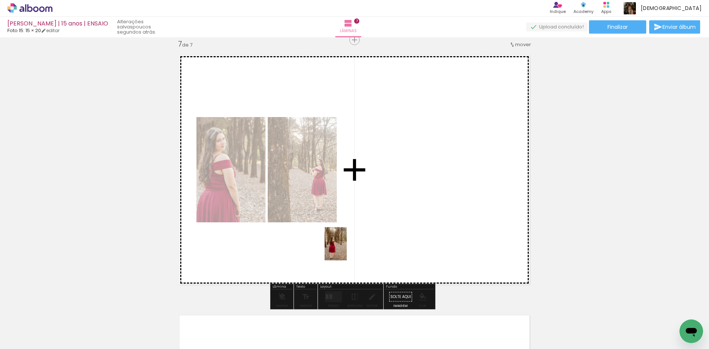
drag, startPoint x: 248, startPoint y: 331, endPoint x: 347, endPoint y: 249, distance: 128.3
click at [347, 249] on quentale-workspace at bounding box center [354, 174] width 709 height 349
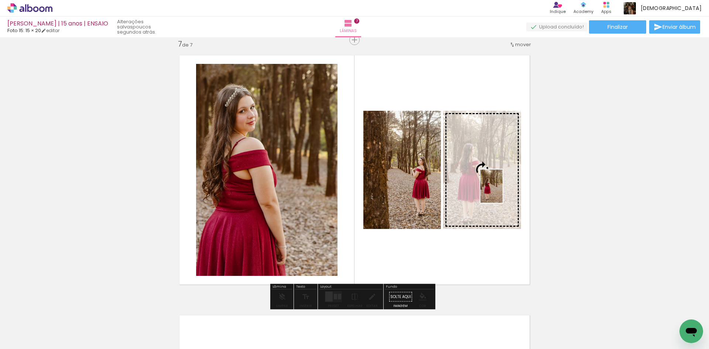
drag, startPoint x: 172, startPoint y: 330, endPoint x: 503, endPoint y: 192, distance: 358.2
click at [503, 192] on quentale-workspace at bounding box center [354, 174] width 709 height 349
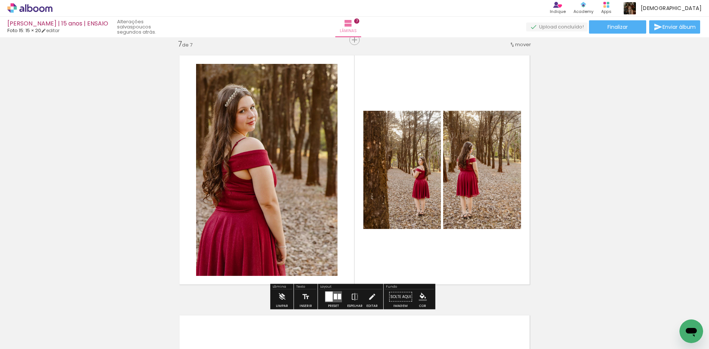
scroll to position [0, 699]
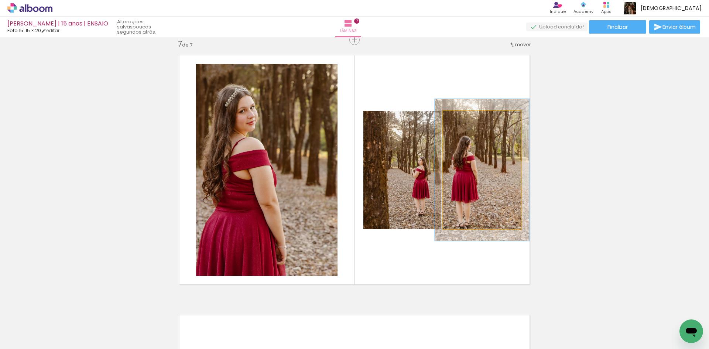
drag, startPoint x: 462, startPoint y: 119, endPoint x: 467, endPoint y: 119, distance: 5.2
click at [467, 119] on div at bounding box center [466, 119] width 12 height 12
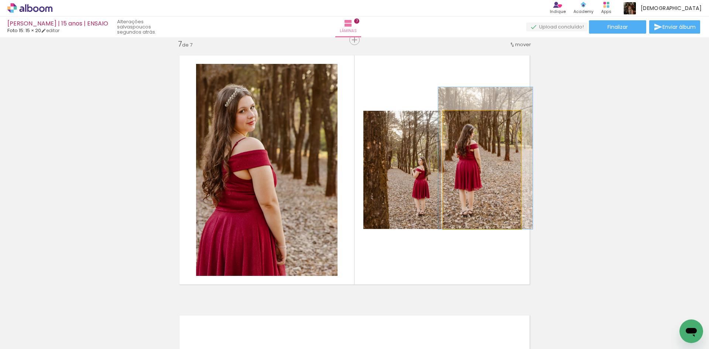
drag, startPoint x: 480, startPoint y: 197, endPoint x: 482, endPoint y: 191, distance: 6.5
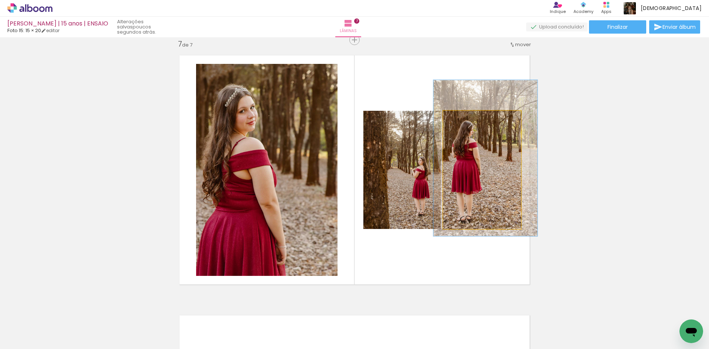
click at [467, 119] on div at bounding box center [469, 118] width 7 height 7
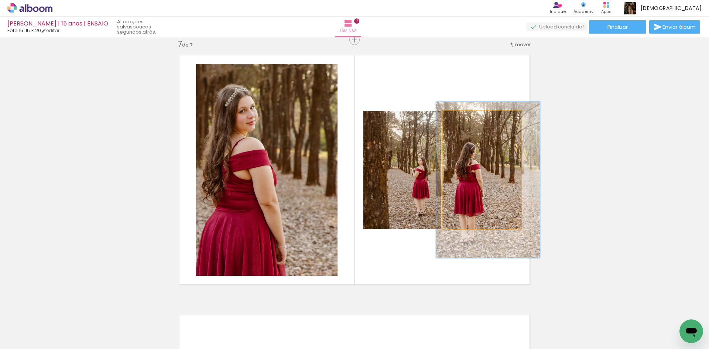
drag, startPoint x: 473, startPoint y: 189, endPoint x: 475, endPoint y: 211, distance: 21.9
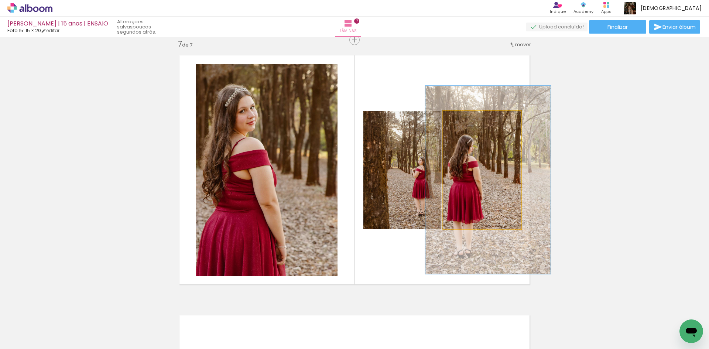
drag, startPoint x: 471, startPoint y: 120, endPoint x: 479, endPoint y: 120, distance: 7.8
type paper-slider "159"
click at [479, 120] on div at bounding box center [478, 119] width 12 height 12
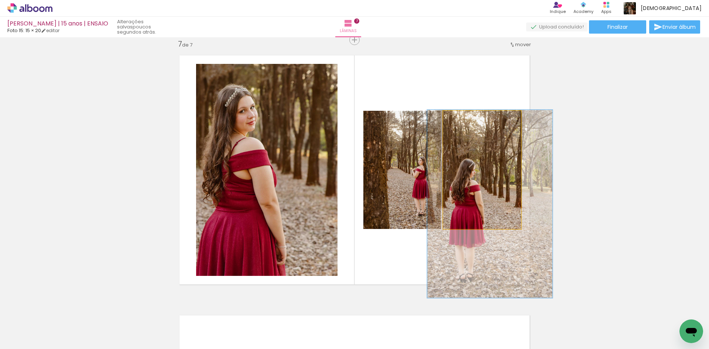
drag, startPoint x: 479, startPoint y: 169, endPoint x: 480, endPoint y: 193, distance: 24.1
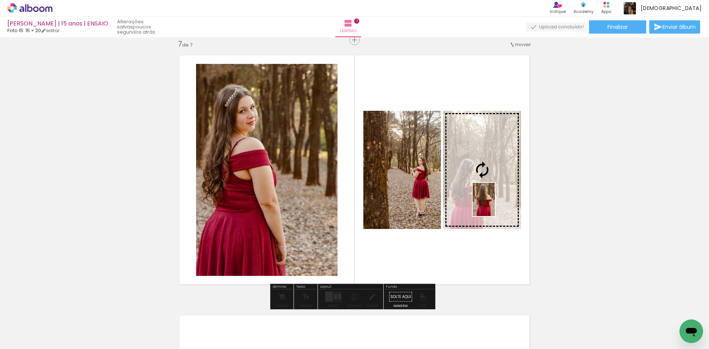
drag, startPoint x: 332, startPoint y: 330, endPoint x: 495, endPoint y: 205, distance: 205.7
click at [495, 205] on quentale-workspace at bounding box center [354, 174] width 709 height 349
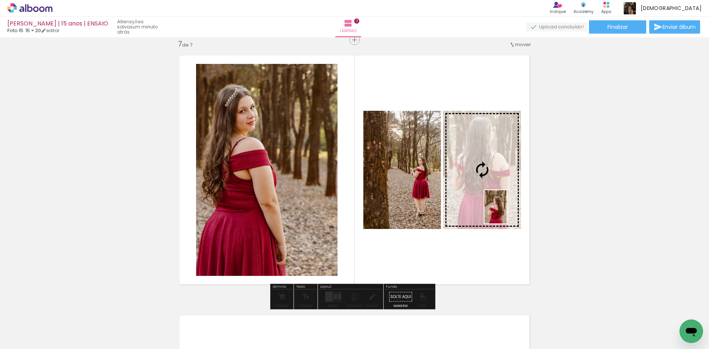
drag, startPoint x: 664, startPoint y: 326, endPoint x: 507, endPoint y: 212, distance: 194.6
click at [507, 212] on quentale-workspace at bounding box center [354, 174] width 709 height 349
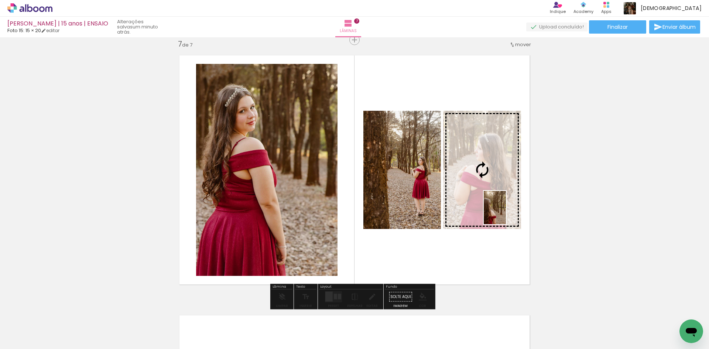
drag, startPoint x: 416, startPoint y: 330, endPoint x: 506, endPoint y: 213, distance: 148.0
click at [506, 213] on quentale-workspace at bounding box center [354, 174] width 709 height 349
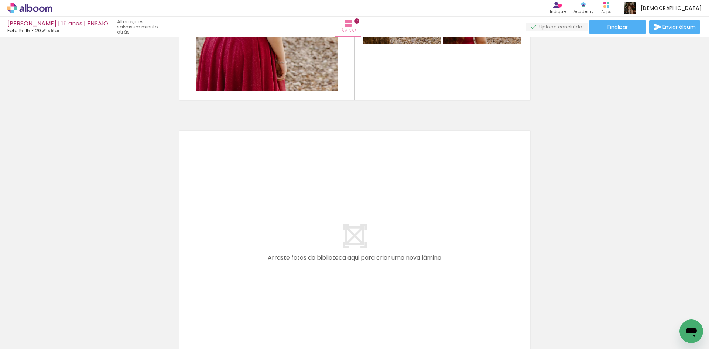
scroll to position [1791, 0]
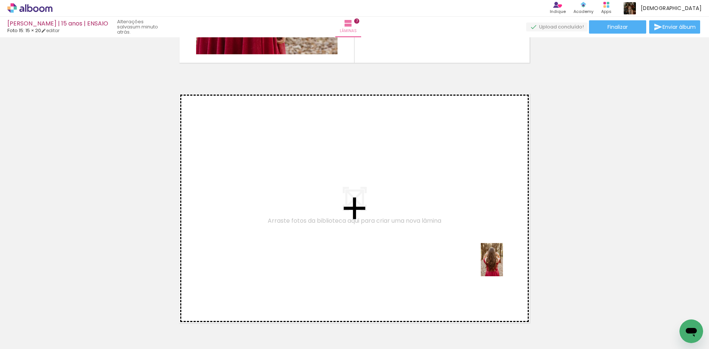
drag, startPoint x: 533, startPoint y: 330, endPoint x: 503, endPoint y: 265, distance: 71.2
click at [503, 265] on quentale-workspace at bounding box center [354, 174] width 709 height 349
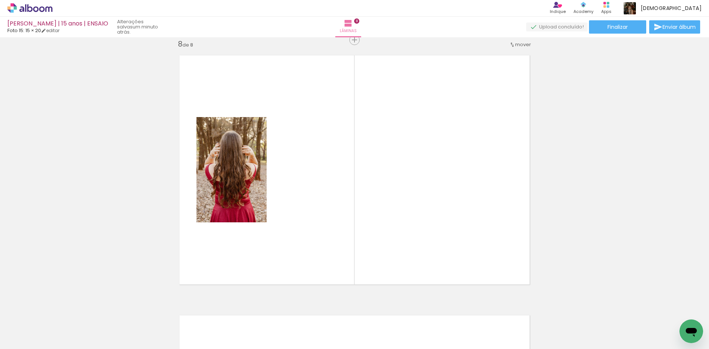
scroll to position [0, 1111]
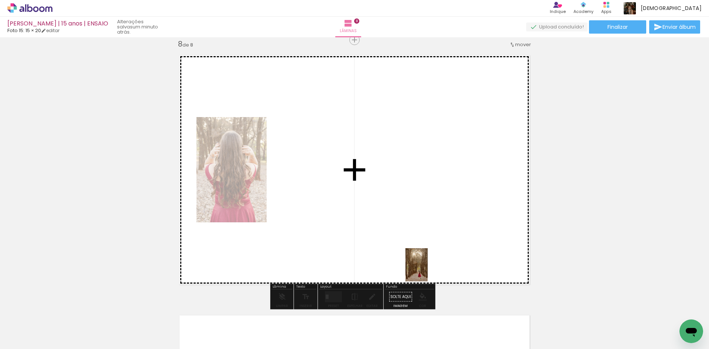
drag, startPoint x: 419, startPoint y: 336, endPoint x: 428, endPoint y: 268, distance: 68.5
click at [428, 268] on quentale-workspace at bounding box center [354, 174] width 709 height 349
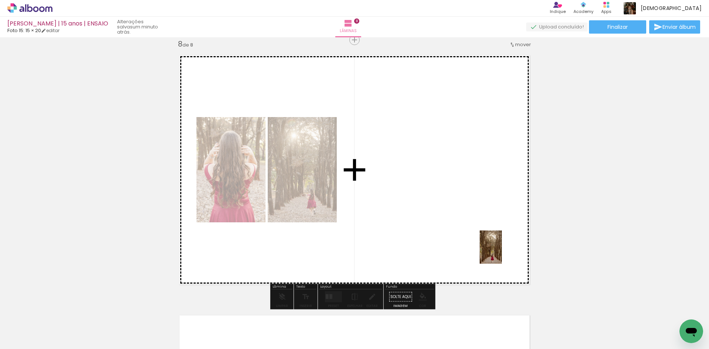
drag, startPoint x: 502, startPoint y: 331, endPoint x: 502, endPoint y: 253, distance: 78.3
click at [502, 253] on quentale-workspace at bounding box center [354, 174] width 709 height 349
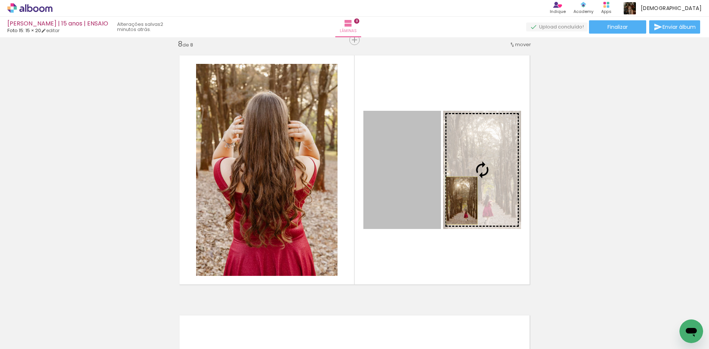
drag, startPoint x: 428, startPoint y: 199, endPoint x: 459, endPoint y: 200, distance: 31.0
click at [0, 0] on slot at bounding box center [0, 0] width 0 height 0
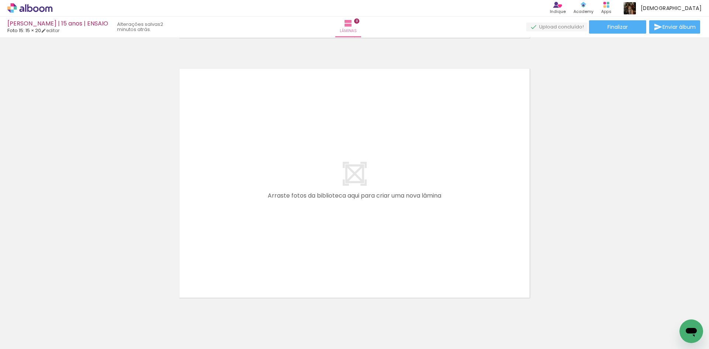
scroll to position [2088, 0]
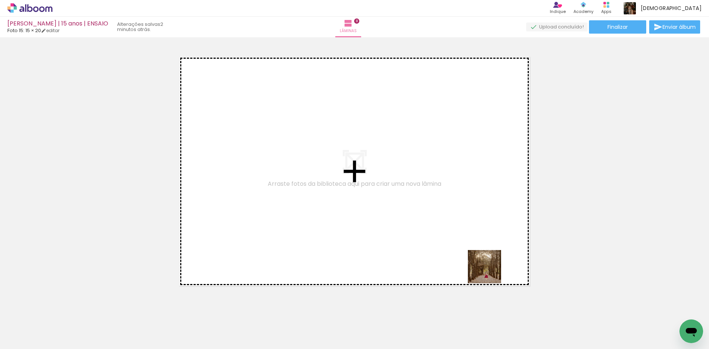
drag, startPoint x: 541, startPoint y: 333, endPoint x: 468, endPoint y: 243, distance: 116.3
click at [468, 243] on quentale-workspace at bounding box center [354, 174] width 709 height 349
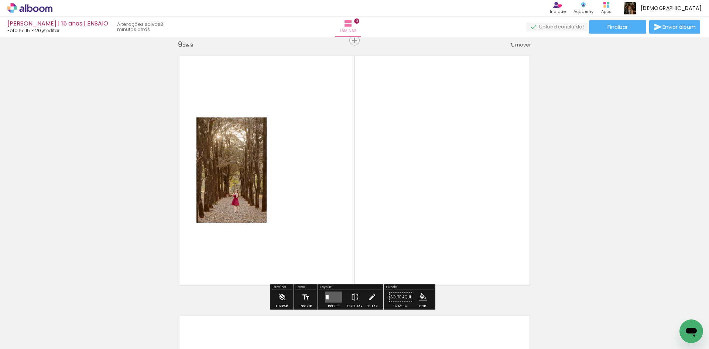
scroll to position [2089, 0]
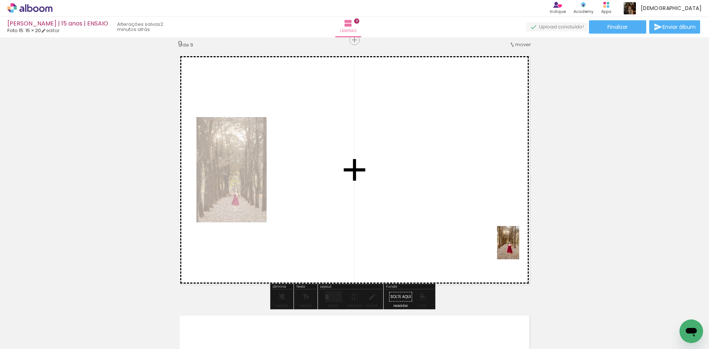
drag, startPoint x: 621, startPoint y: 334, endPoint x: 519, endPoint y: 248, distance: 133.1
click at [519, 248] on quentale-workspace at bounding box center [354, 174] width 709 height 349
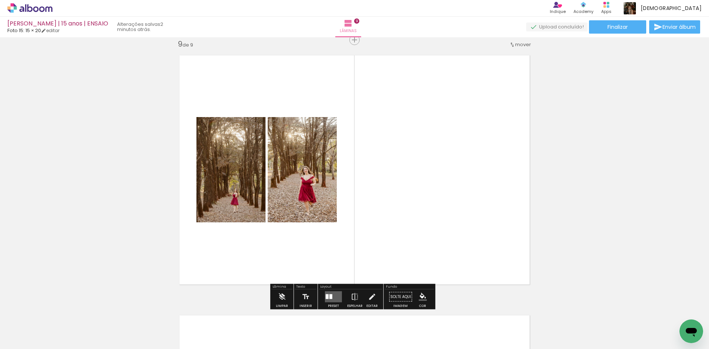
click at [333, 294] on quentale-layouter at bounding box center [333, 296] width 17 height 11
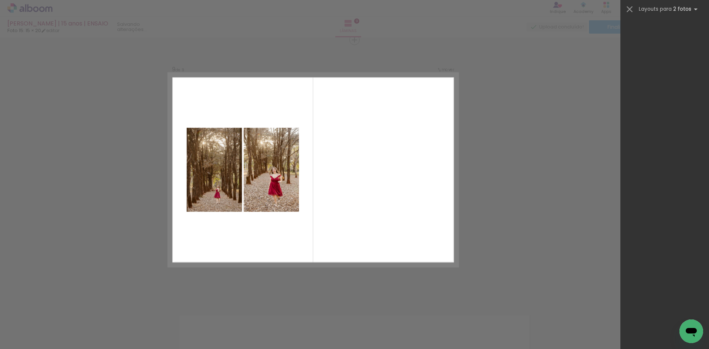
scroll to position [0, 0]
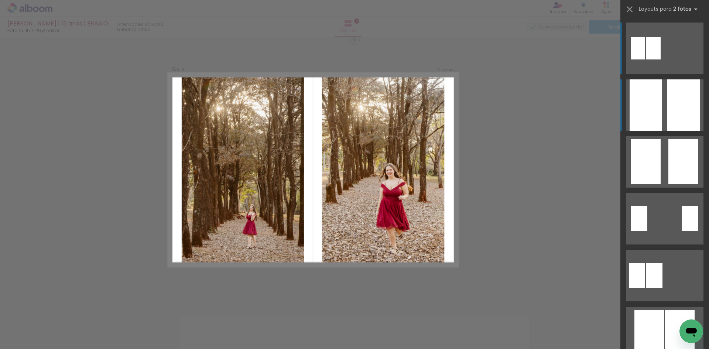
click at [679, 118] on div at bounding box center [683, 104] width 32 height 51
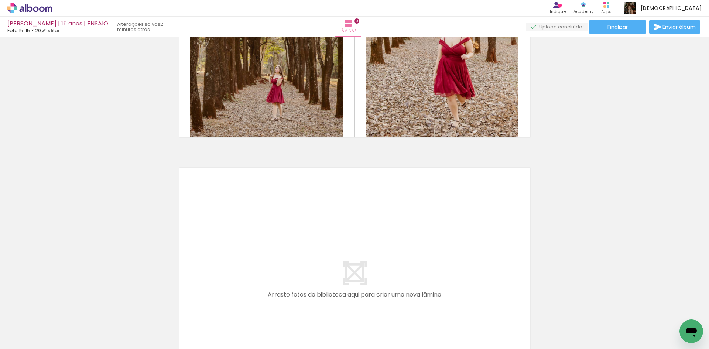
scroll to position [2274, 0]
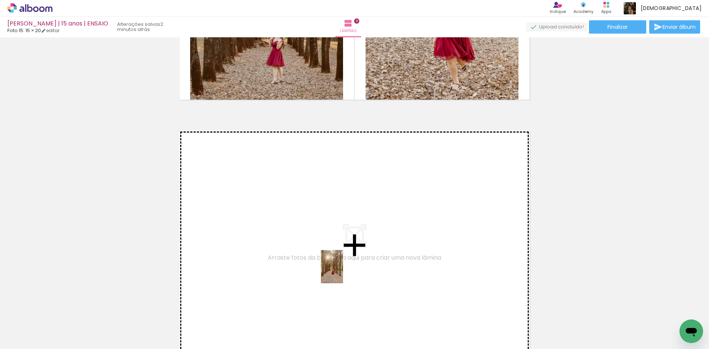
drag, startPoint x: 349, startPoint y: 321, endPoint x: 343, endPoint y: 272, distance: 49.1
click at [343, 272] on quentale-workspace at bounding box center [354, 174] width 709 height 349
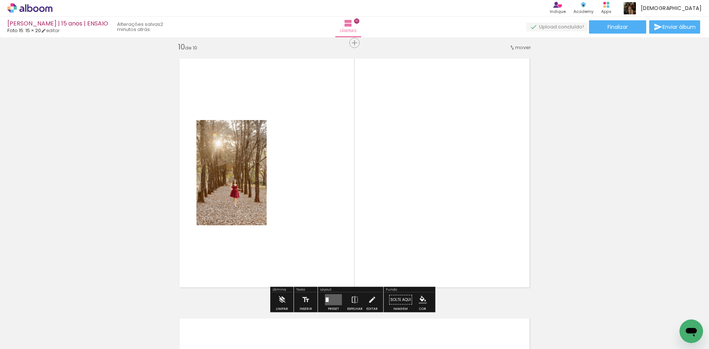
scroll to position [2349, 0]
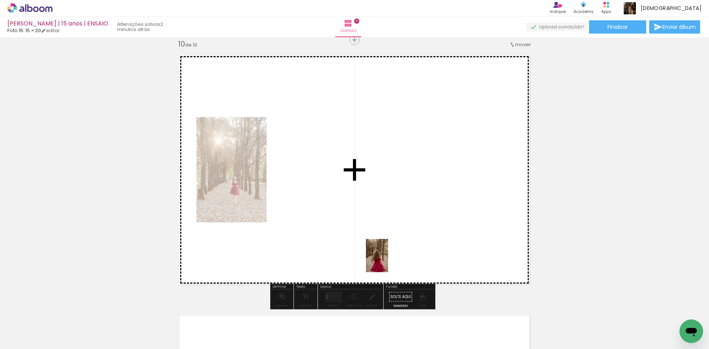
drag, startPoint x: 389, startPoint y: 332, endPoint x: 388, endPoint y: 261, distance: 70.9
click at [388, 261] on quentale-workspace at bounding box center [354, 174] width 709 height 349
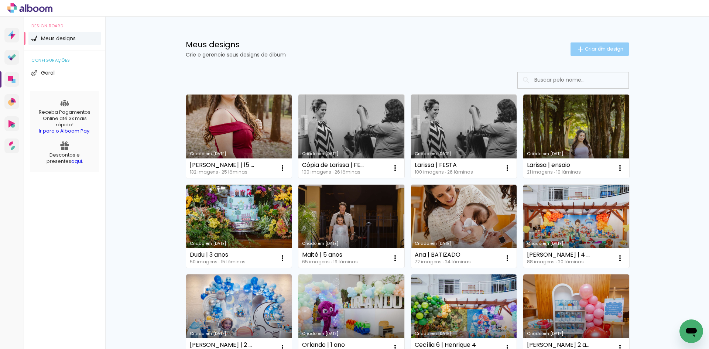
click at [596, 48] on span "Criar um design" at bounding box center [604, 49] width 38 height 5
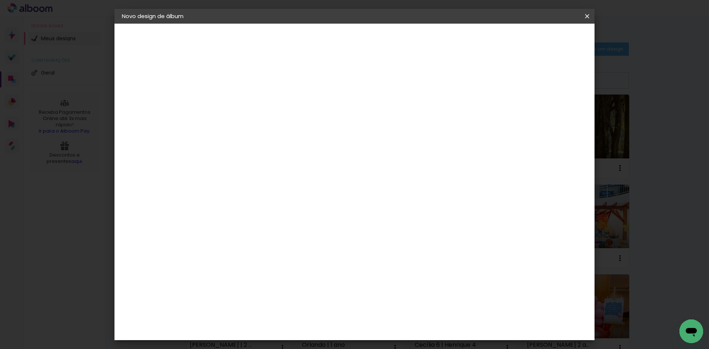
click at [243, 99] on input at bounding box center [243, 98] width 0 height 11
type input "l"
type input "[PERSON_NAME] | 15 anos | FESTA"
type paper-input "[PERSON_NAME] | 15 anos | FESTA"
click at [275, 30] on header "Informações Dê um título ao seu álbum. Avançar" at bounding box center [242, 46] width 64 height 44
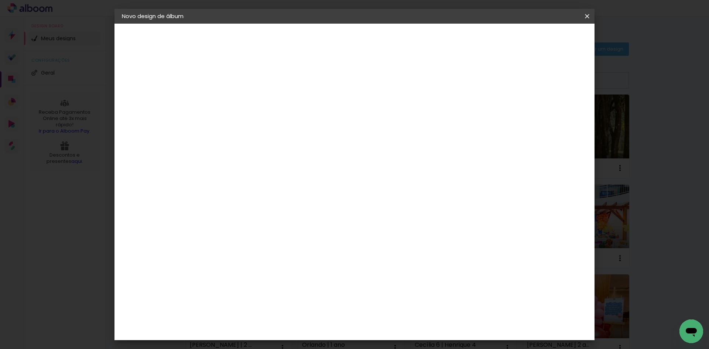
click at [0, 0] on slot "Avançar" at bounding box center [0, 0] width 0 height 0
click at [299, 139] on input at bounding box center [261, 140] width 75 height 9
type input "FOTO"
type paper-input "FOTO"
click at [251, 250] on div "Foto 15" at bounding box center [244, 256] width 13 height 12
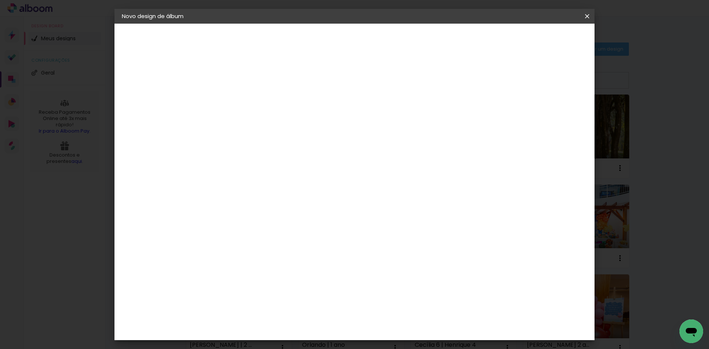
click at [376, 32] on header "Fornecedor Escolha um fornecedor ou avance com o tamanho livre. Voltar Avançar" at bounding box center [292, 49] width 165 height 50
click at [0, 0] on slot "Avançar" at bounding box center [0, 0] width 0 height 0
click at [548, 34] on paper-button "Iniciar design" at bounding box center [524, 39] width 48 height 13
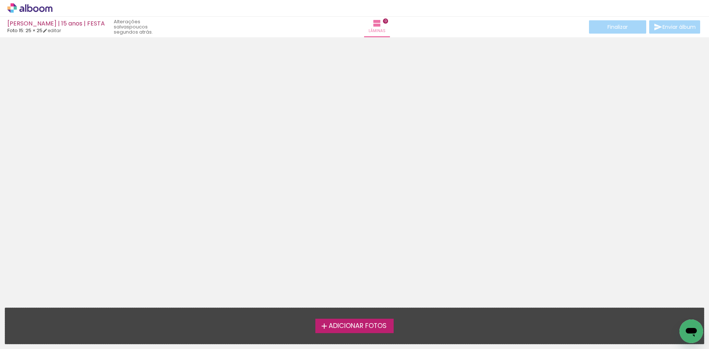
click at [363, 329] on span "Adicionar Fotos" at bounding box center [358, 326] width 58 height 7
click at [0, 0] on input "file" at bounding box center [0, 0] width 0 height 0
